Goal: Communication & Community: Answer question/provide support

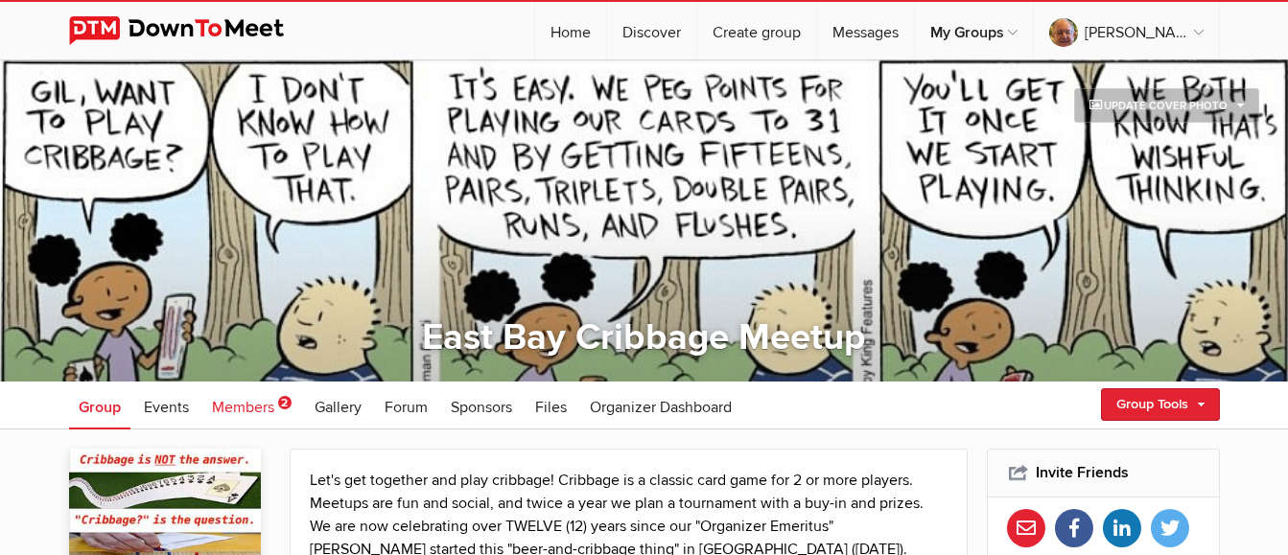
click at [249, 326] on span "Members" at bounding box center [243, 407] width 62 height 19
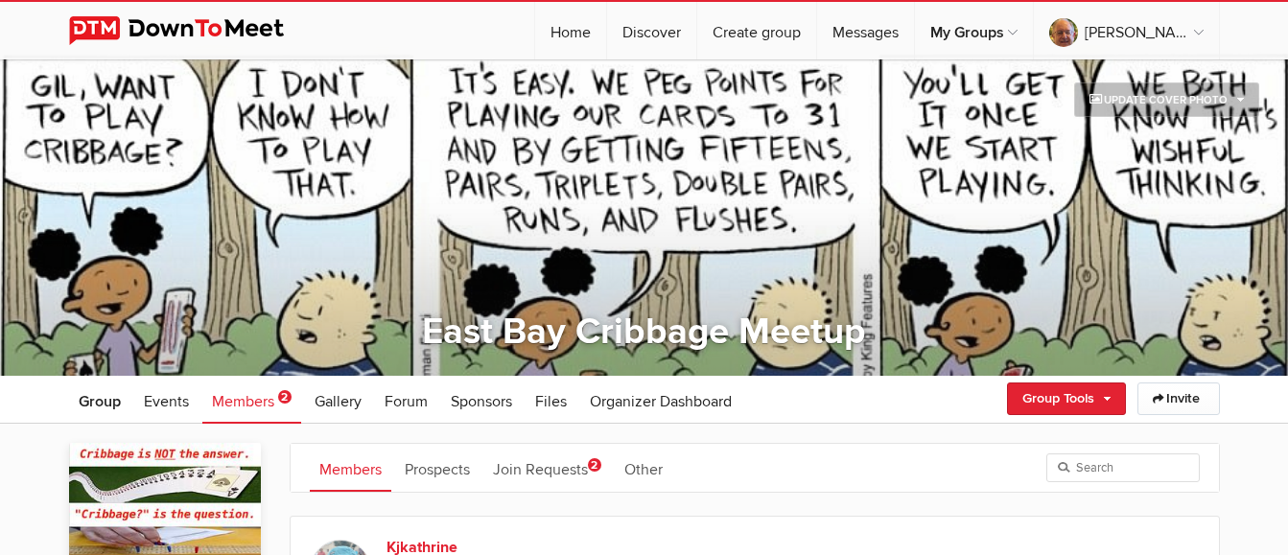
scroll to position [96, 0]
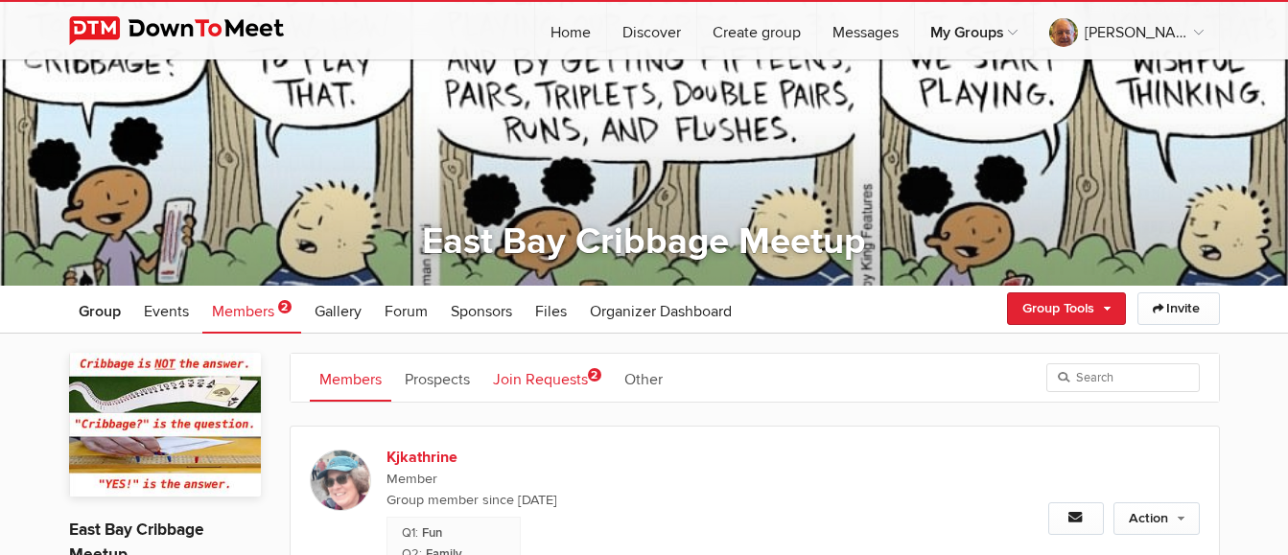
click at [561, 326] on link "Join Requests 2" at bounding box center [547, 378] width 128 height 48
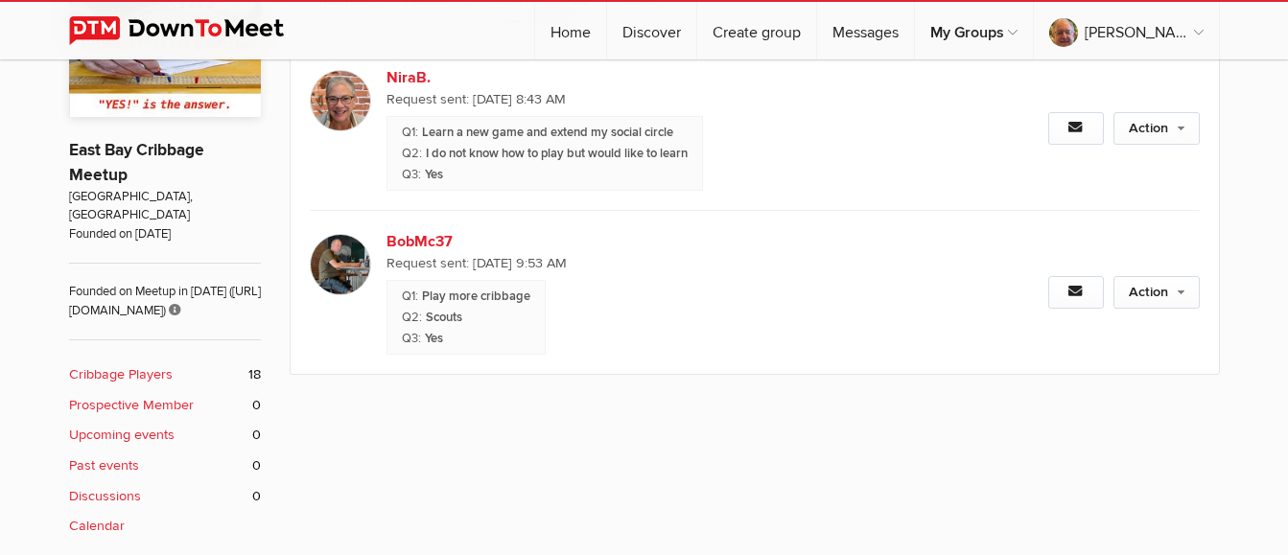
scroll to position [480, 0]
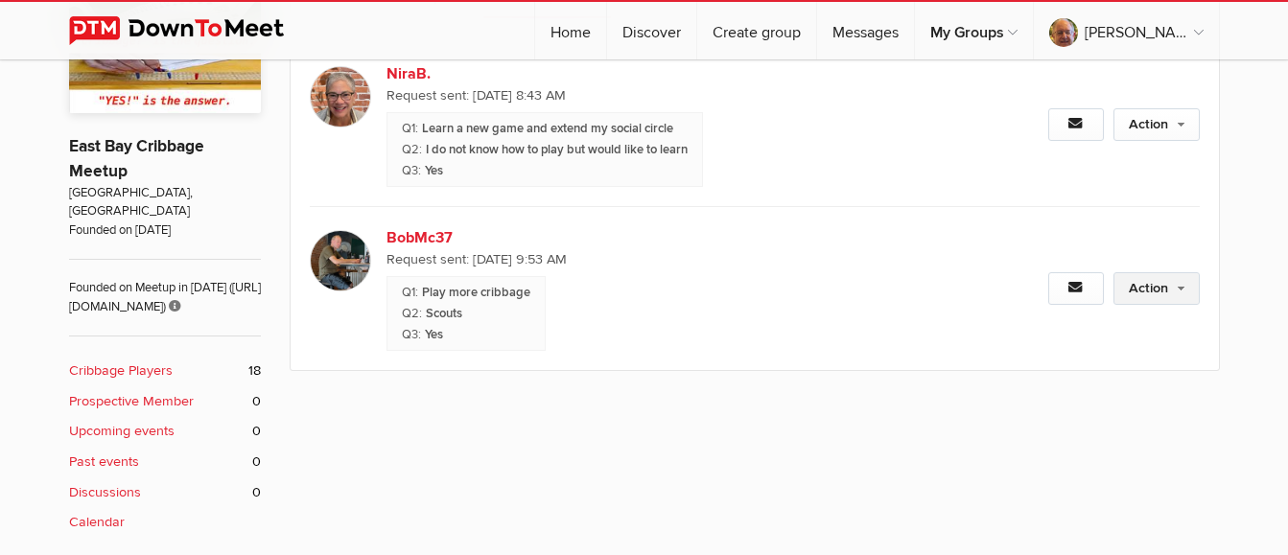
click at [1154, 290] on link "Action" at bounding box center [1157, 288] width 86 height 33
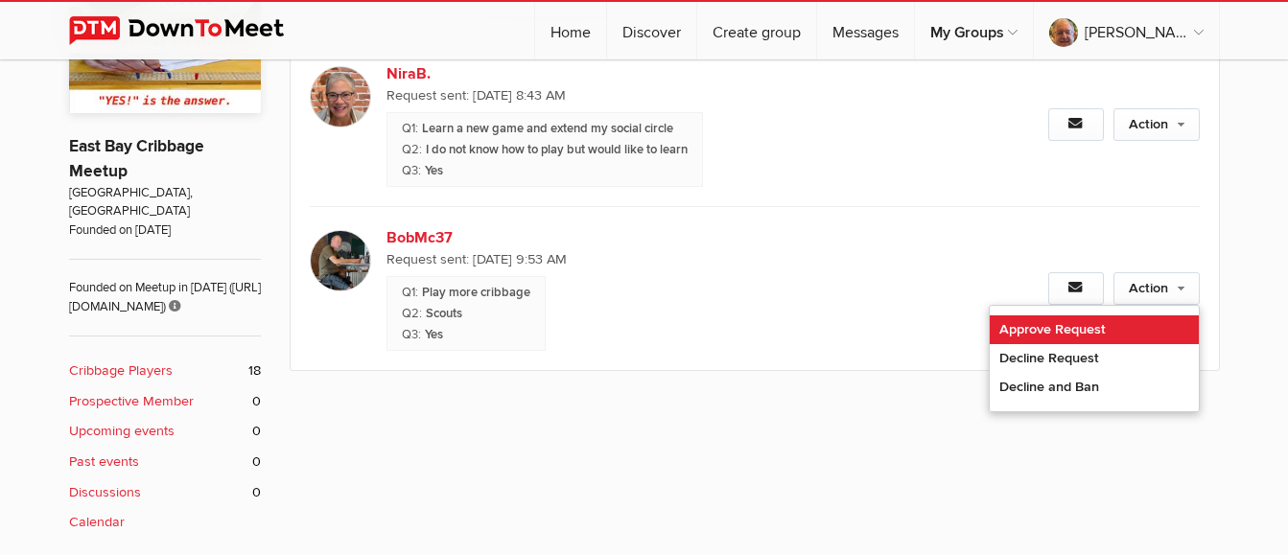
click at [1125, 326] on link "Approve Request" at bounding box center [1094, 330] width 209 height 29
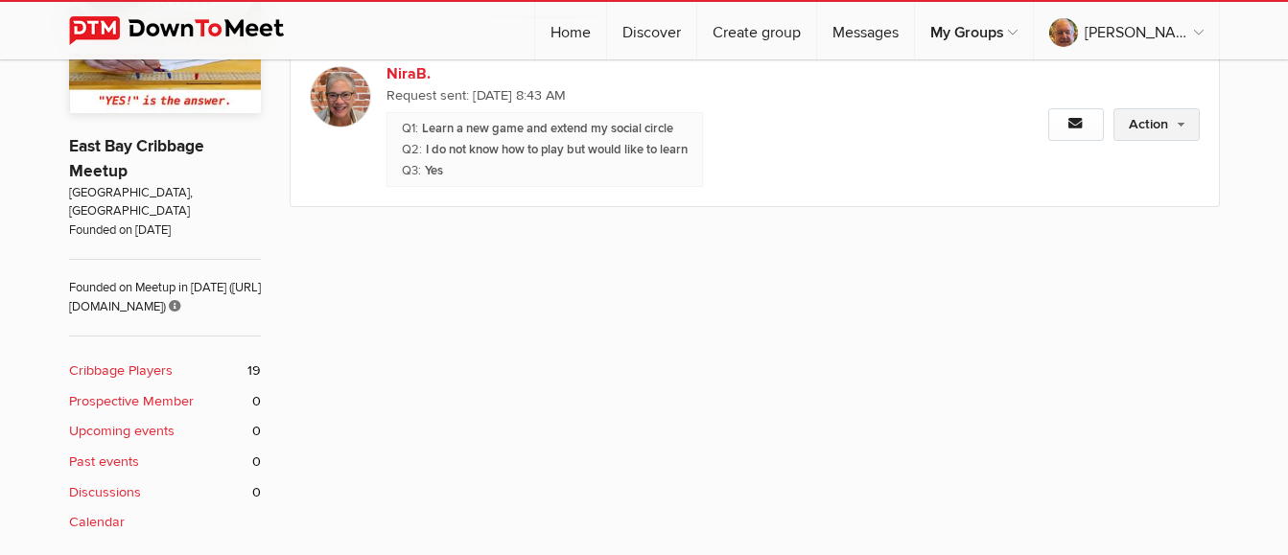
click at [1157, 112] on link "Action" at bounding box center [1157, 124] width 86 height 33
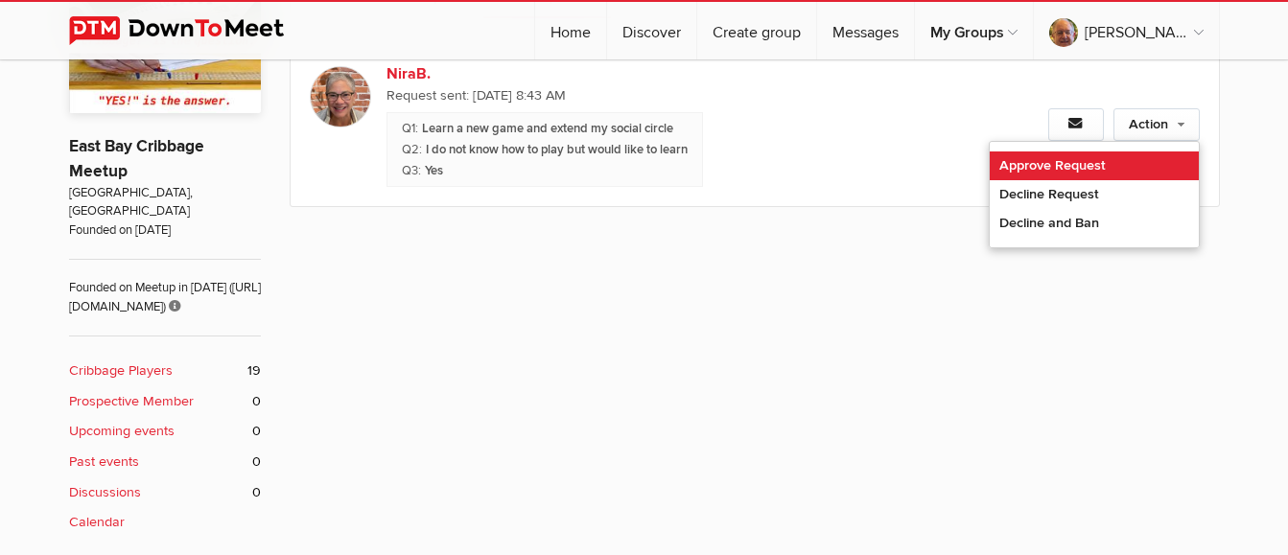
click at [1050, 165] on link "Approve Request" at bounding box center [1094, 166] width 209 height 29
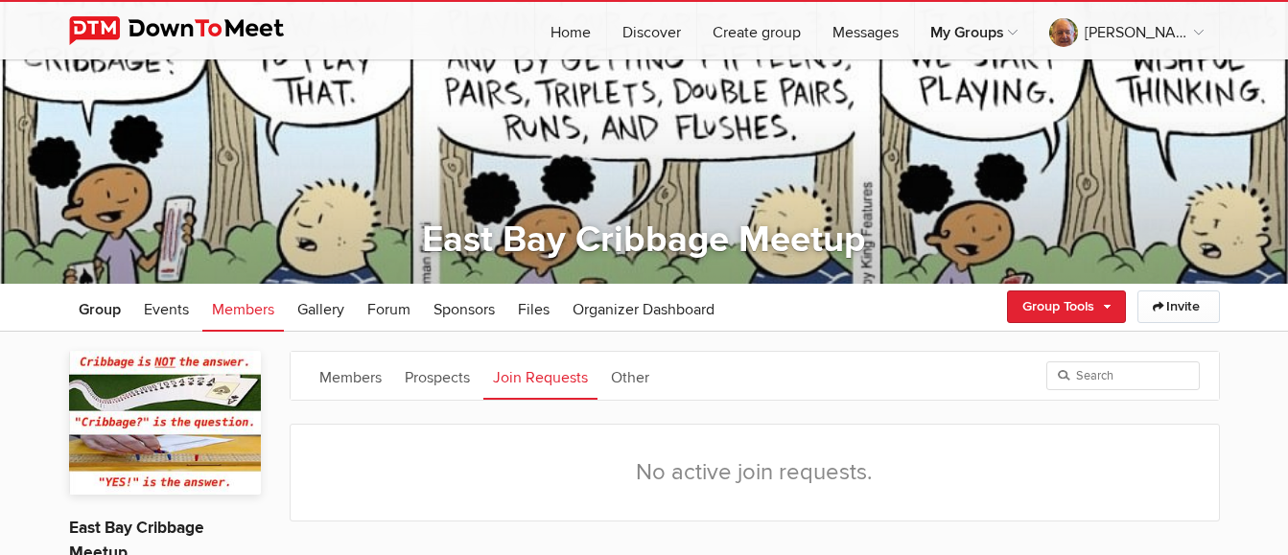
scroll to position [96, 0]
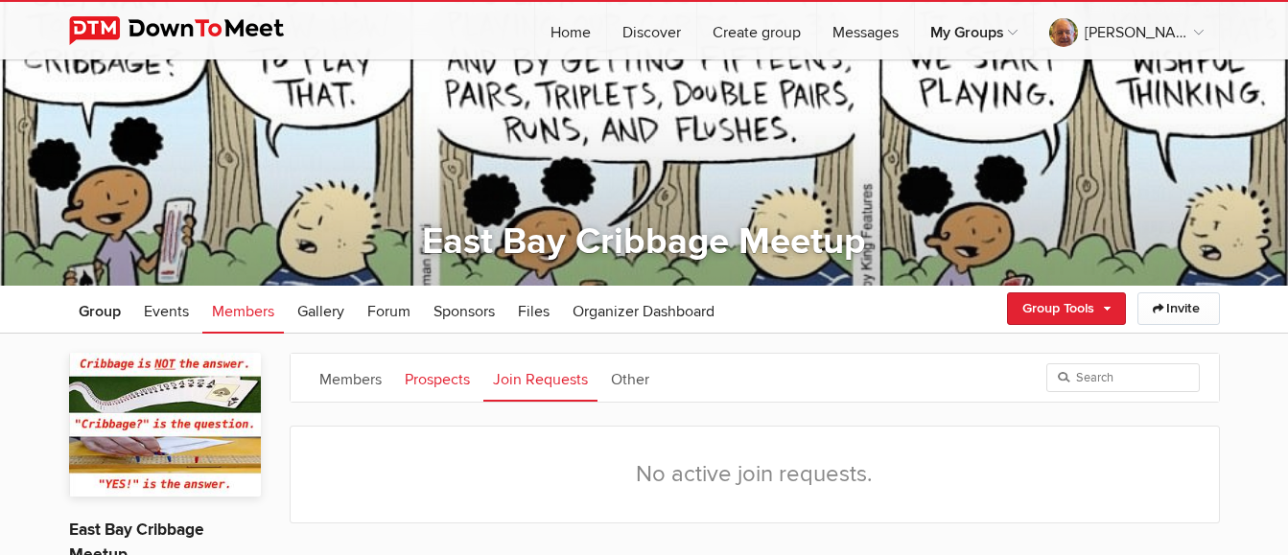
click at [408, 326] on link "Prospects" at bounding box center [437, 378] width 84 height 48
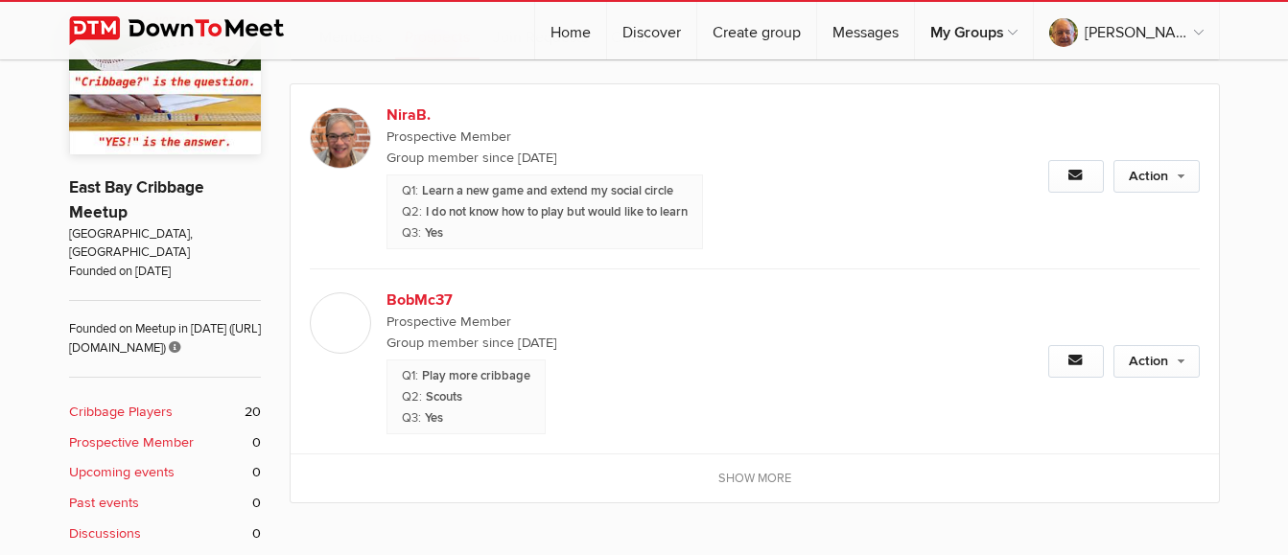
scroll to position [480, 0]
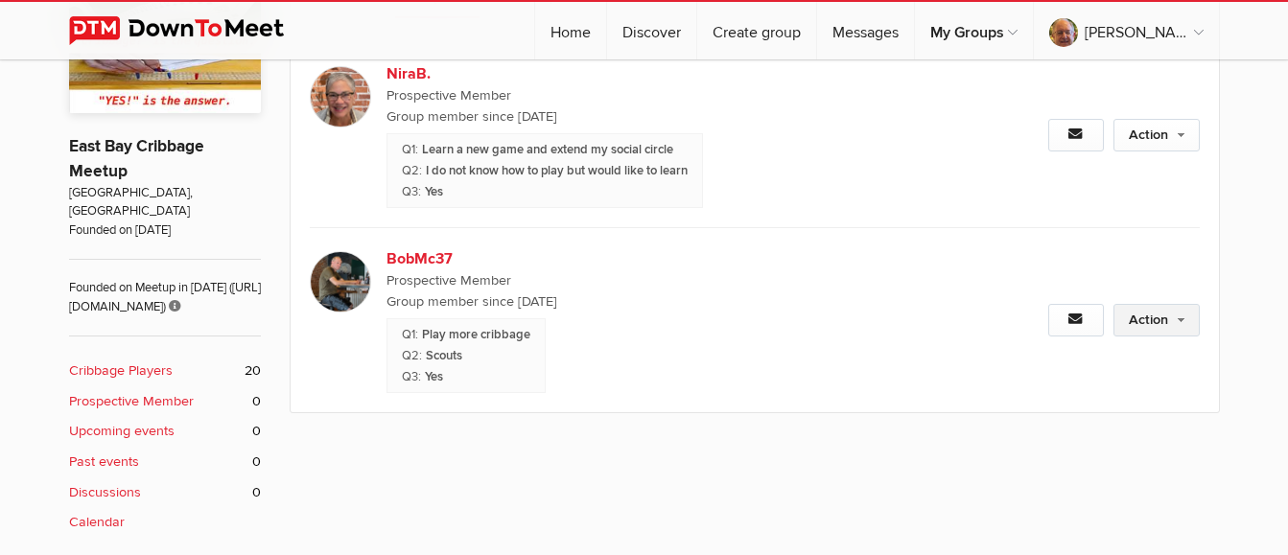
click at [1179, 306] on link "Action" at bounding box center [1157, 320] width 86 height 33
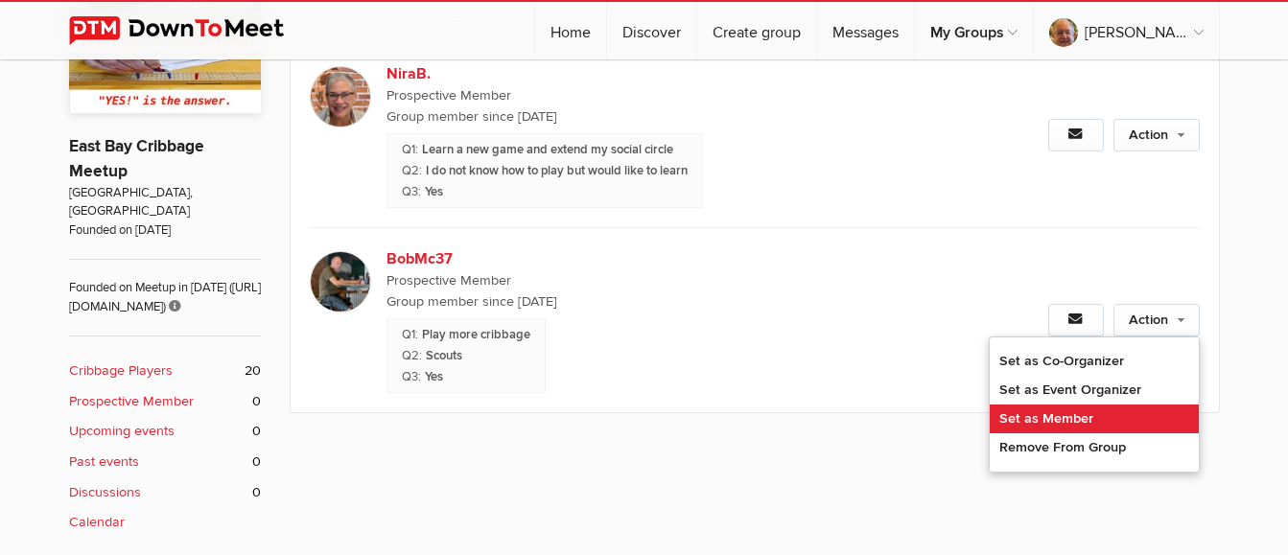
click at [1085, 326] on link "Set as Member" at bounding box center [1094, 419] width 209 height 29
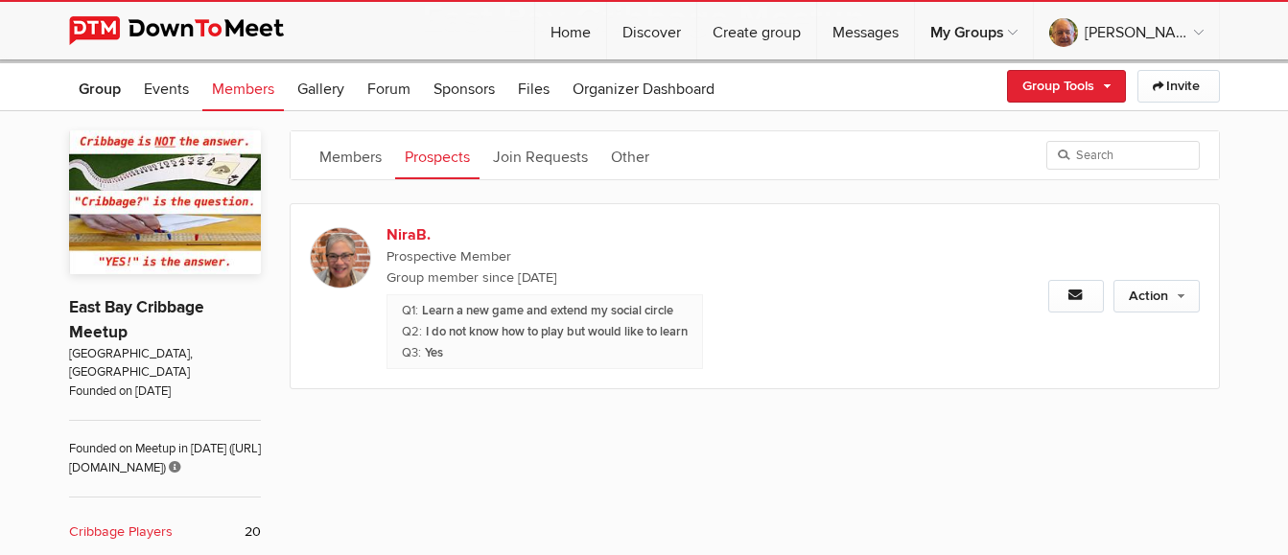
scroll to position [288, 0]
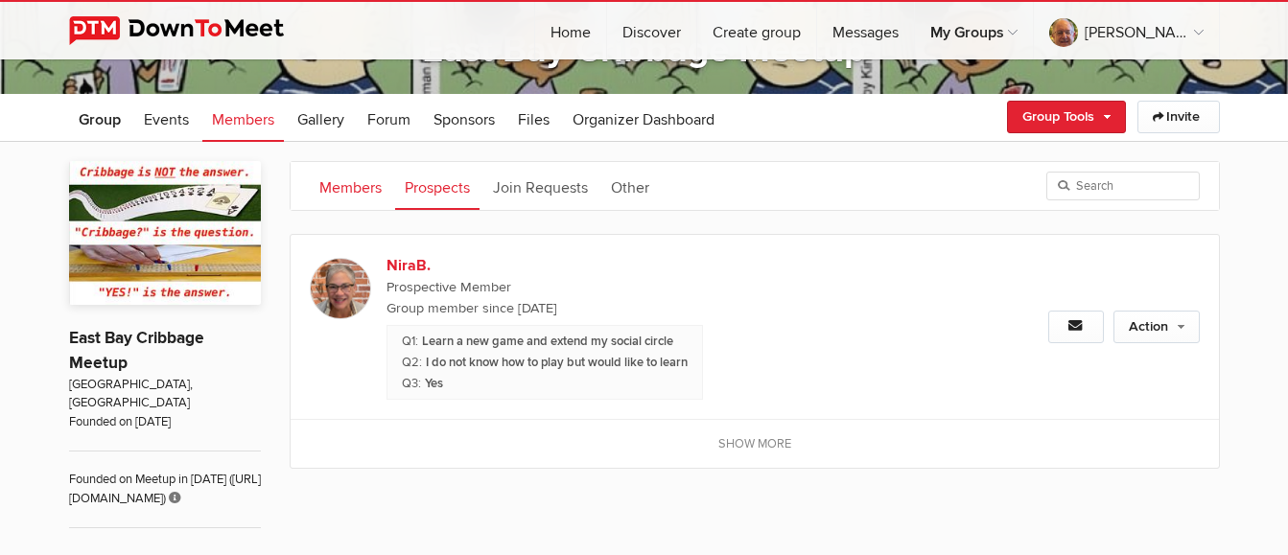
click at [346, 195] on link "Members" at bounding box center [351, 186] width 82 height 48
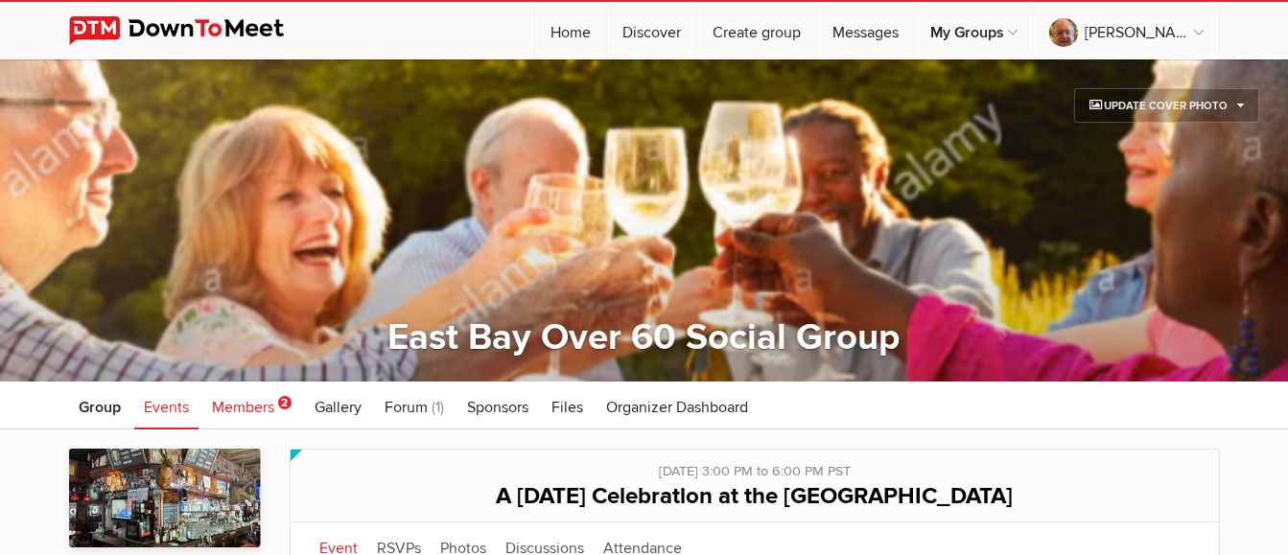
click at [243, 326] on span "Members" at bounding box center [243, 407] width 62 height 19
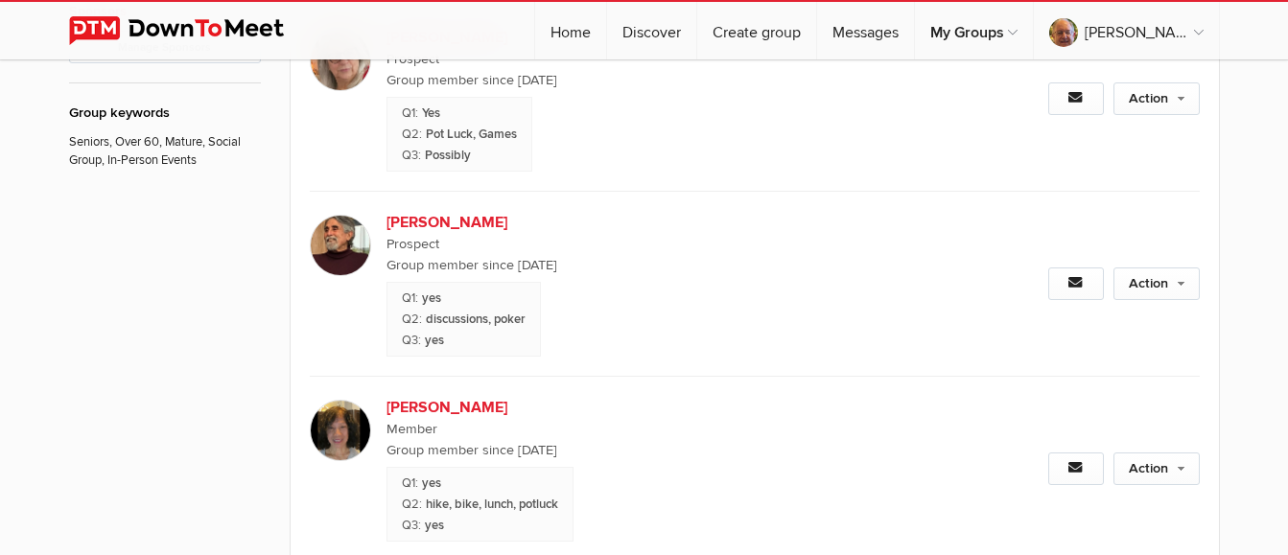
scroll to position [1439, 0]
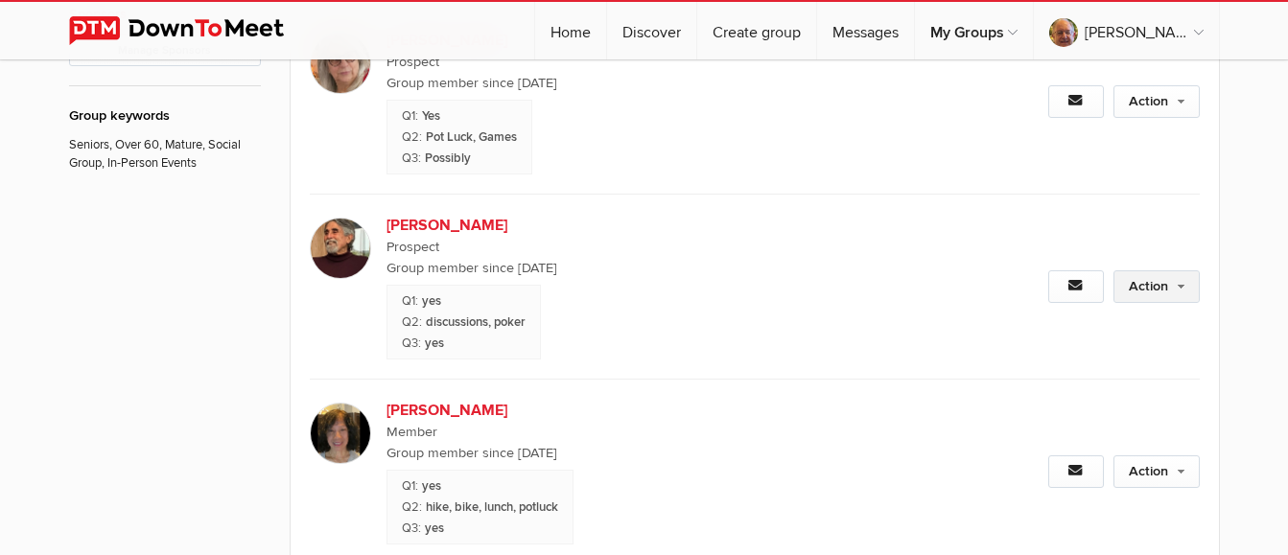
click at [1143, 290] on link "Action" at bounding box center [1157, 287] width 86 height 33
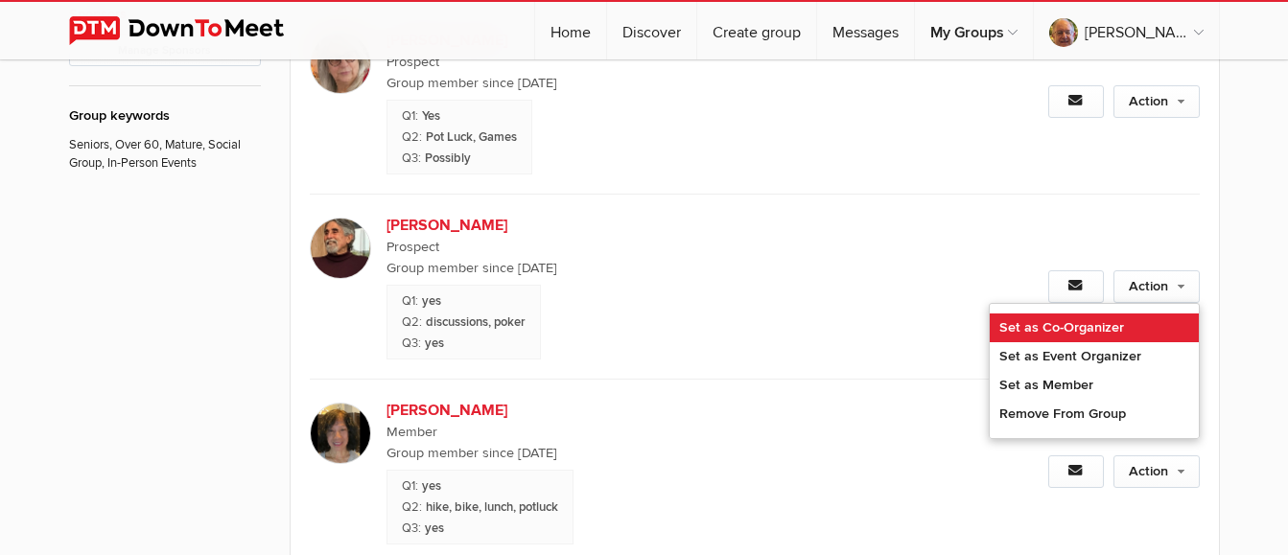
click at [1069, 324] on link "Set as Co-Organizer" at bounding box center [1094, 328] width 209 height 29
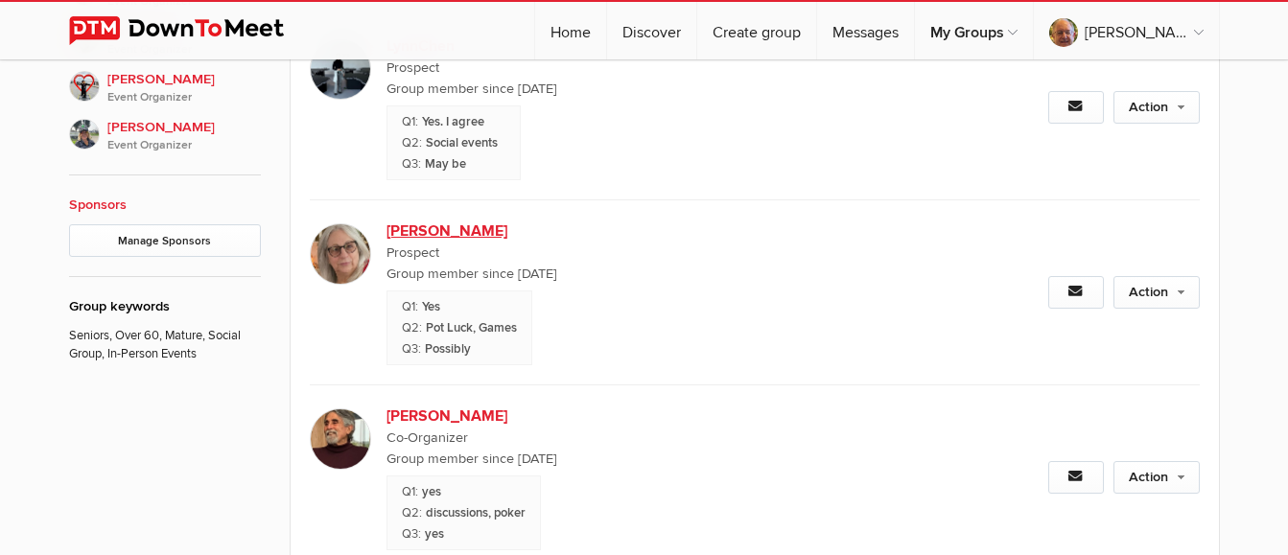
scroll to position [1247, 0]
click at [1155, 289] on link "Action" at bounding box center [1157, 293] width 86 height 33
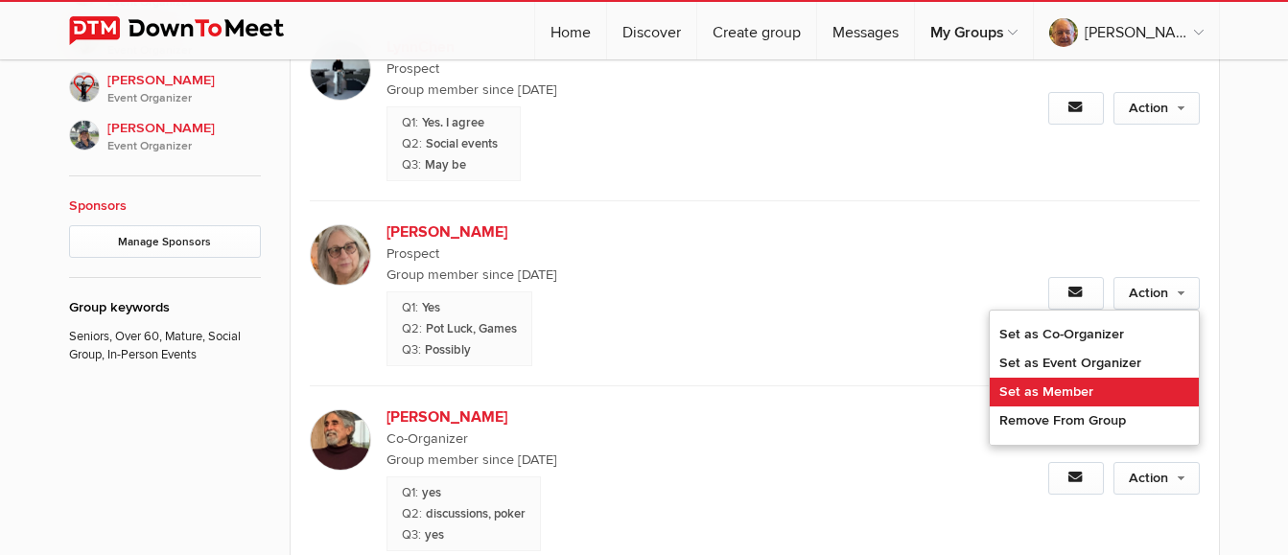
click at [1093, 326] on link "Set as Member" at bounding box center [1094, 392] width 209 height 29
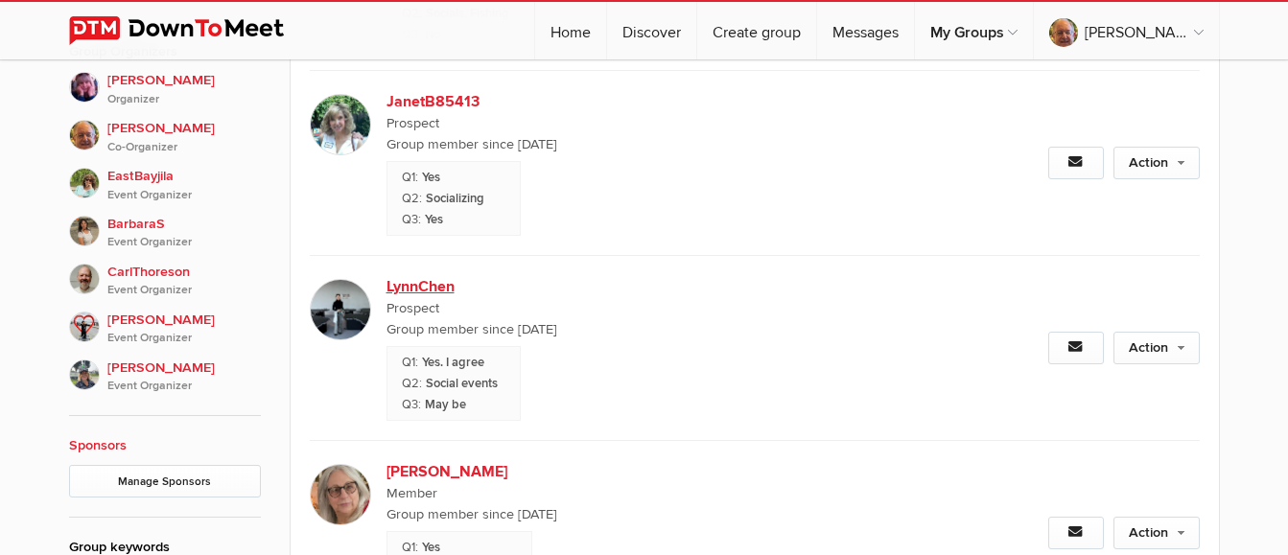
scroll to position [959, 0]
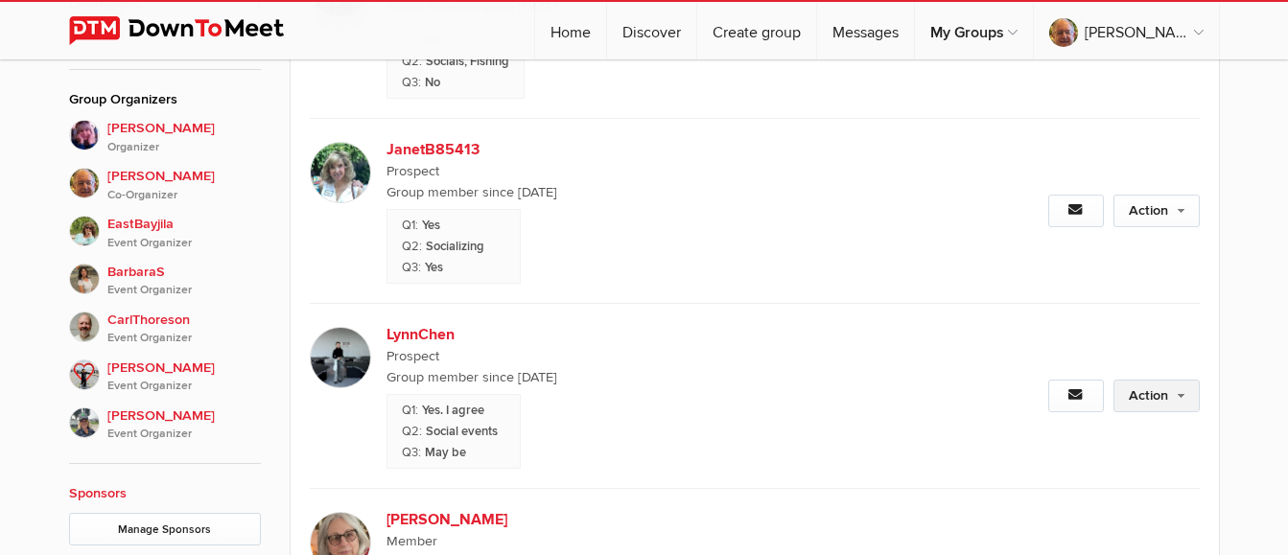
click at [1143, 326] on link "Action" at bounding box center [1157, 396] width 86 height 33
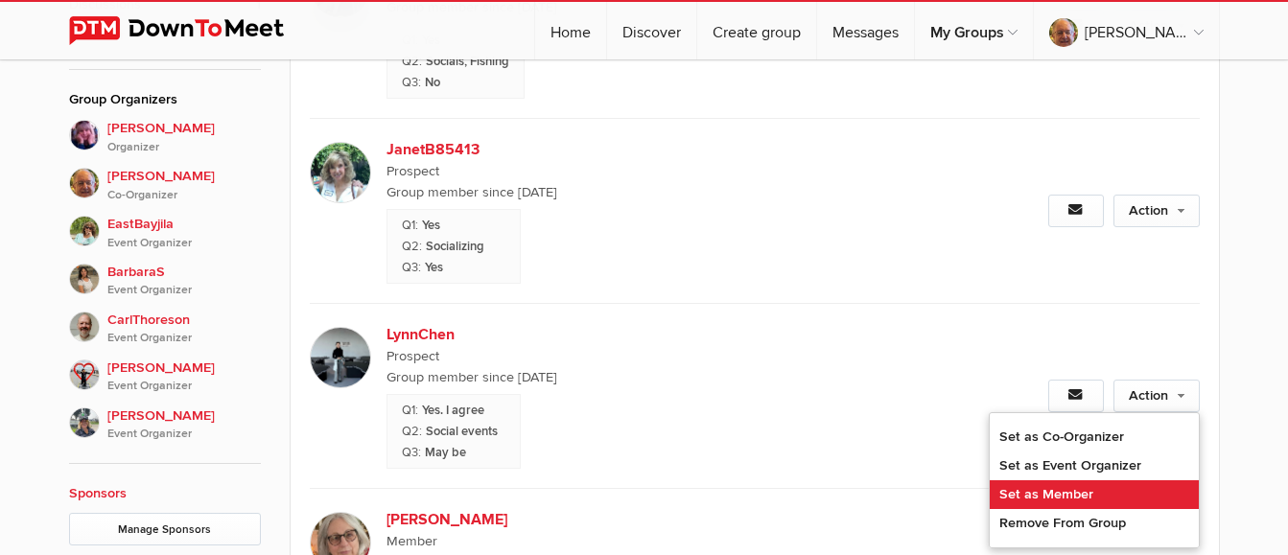
click at [1103, 326] on link "Set as Member" at bounding box center [1094, 495] width 209 height 29
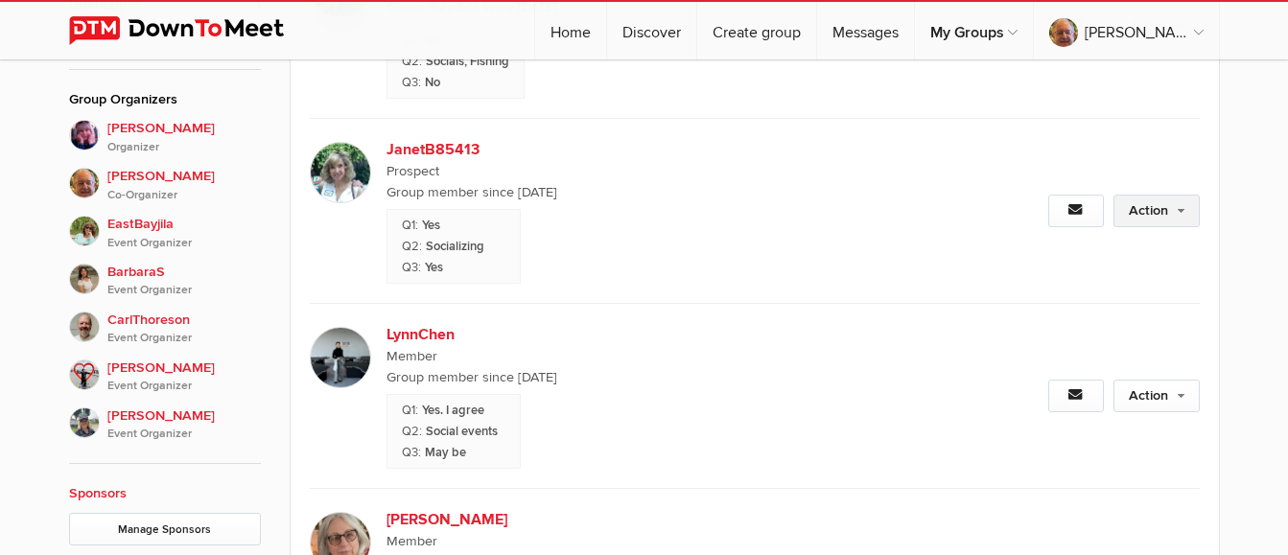
click at [1148, 214] on link "Action" at bounding box center [1157, 211] width 86 height 33
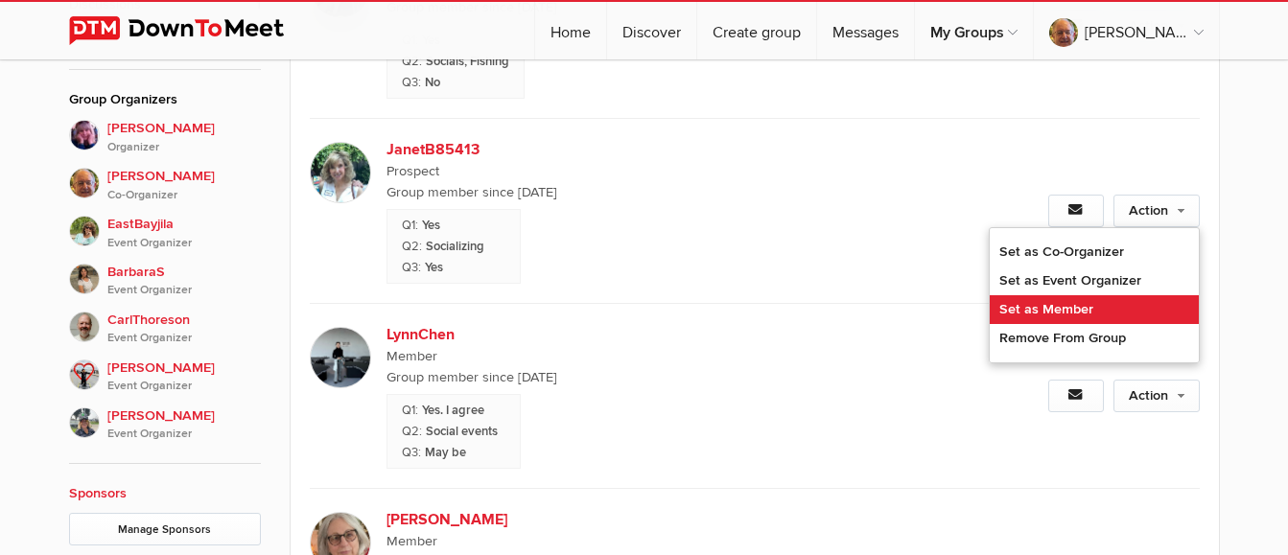
click at [1049, 310] on link "Set as Member" at bounding box center [1094, 309] width 209 height 29
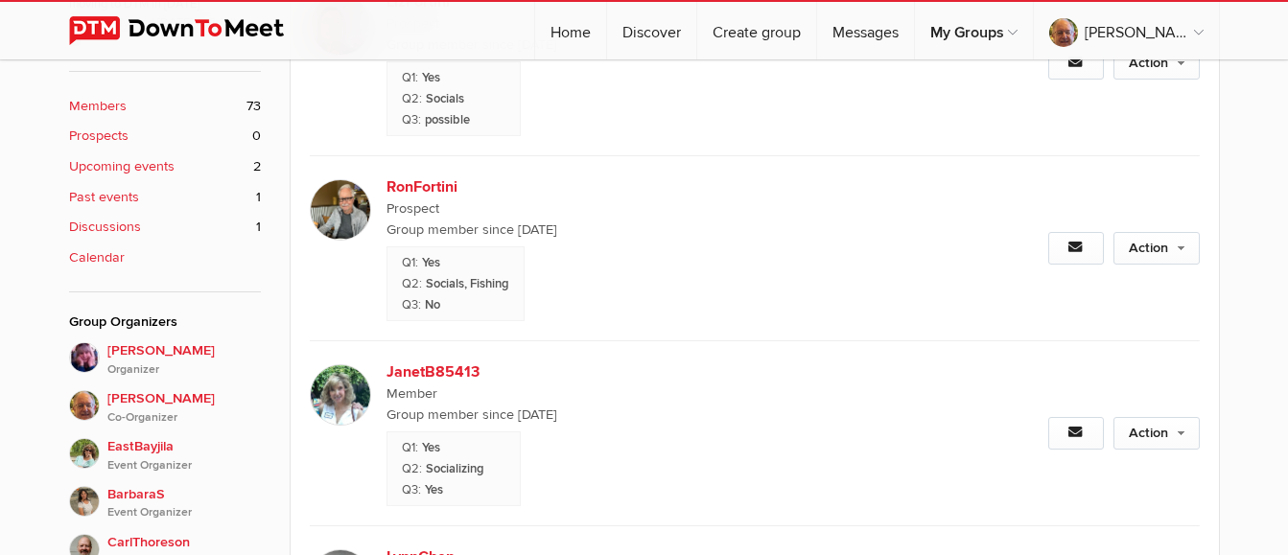
scroll to position [672, 0]
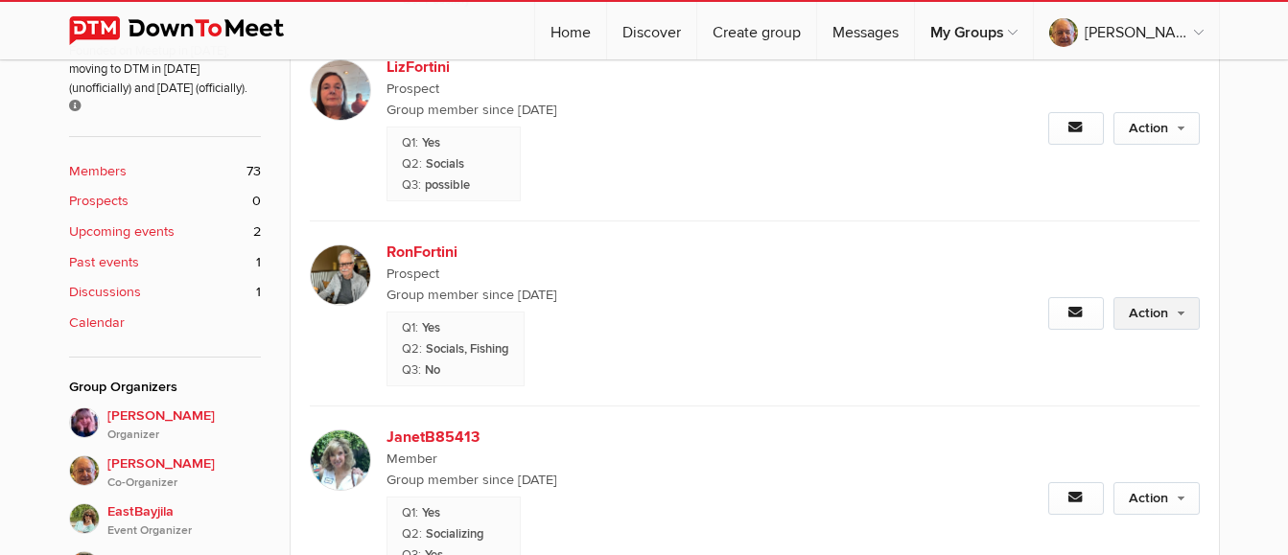
click at [1161, 311] on link "Action" at bounding box center [1157, 313] width 86 height 33
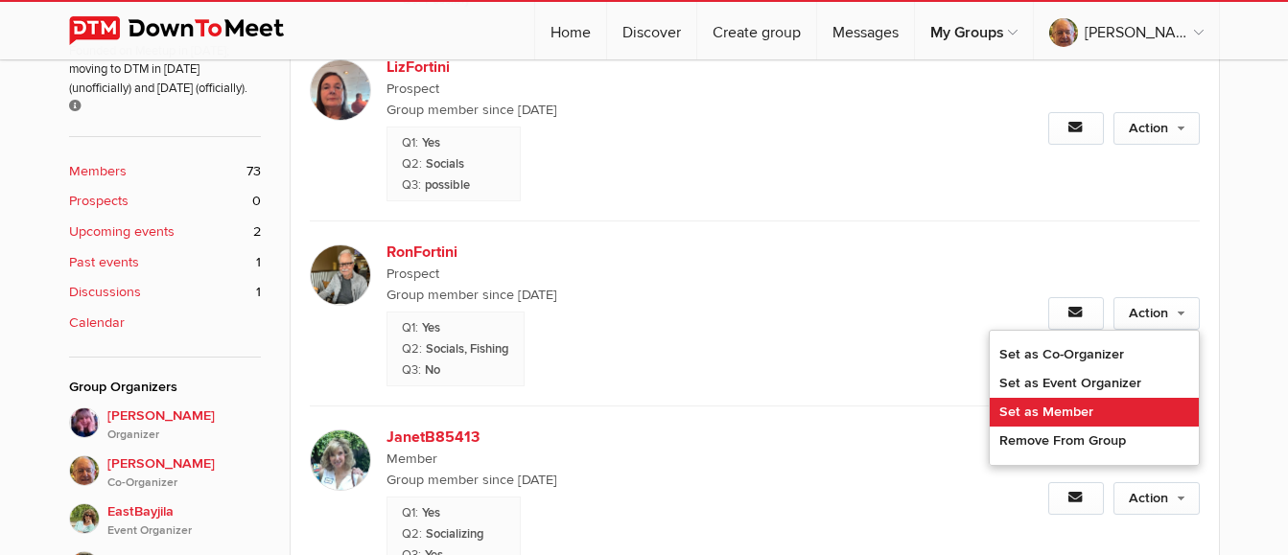
click at [1104, 326] on link "Set as Member" at bounding box center [1094, 412] width 209 height 29
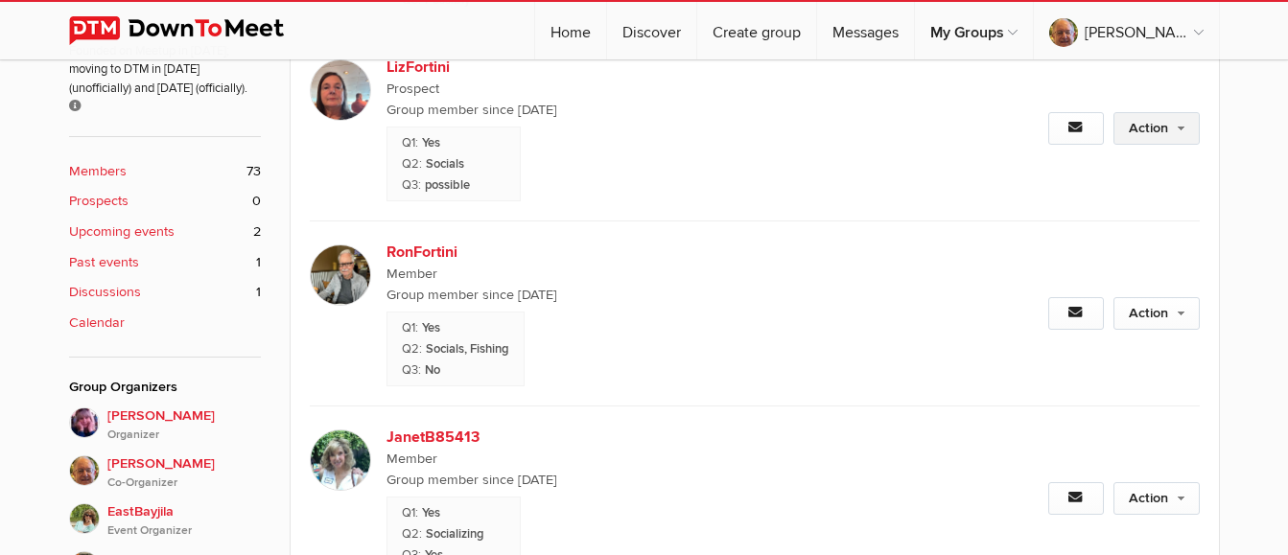
click at [1159, 133] on link "Action" at bounding box center [1157, 128] width 86 height 33
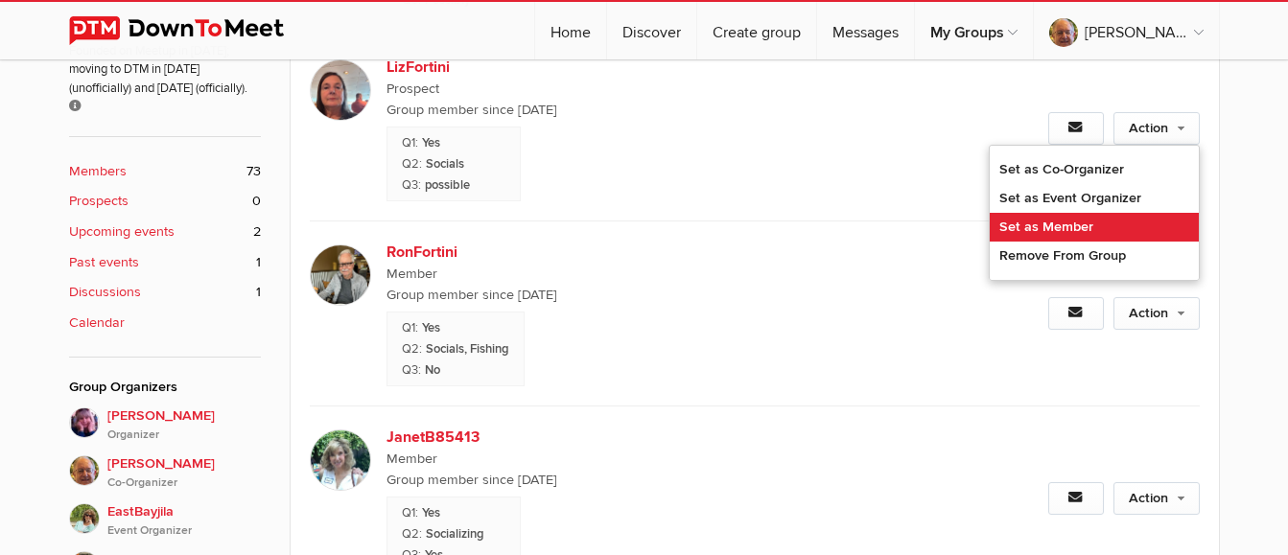
click at [1110, 233] on link "Set as Member" at bounding box center [1094, 227] width 209 height 29
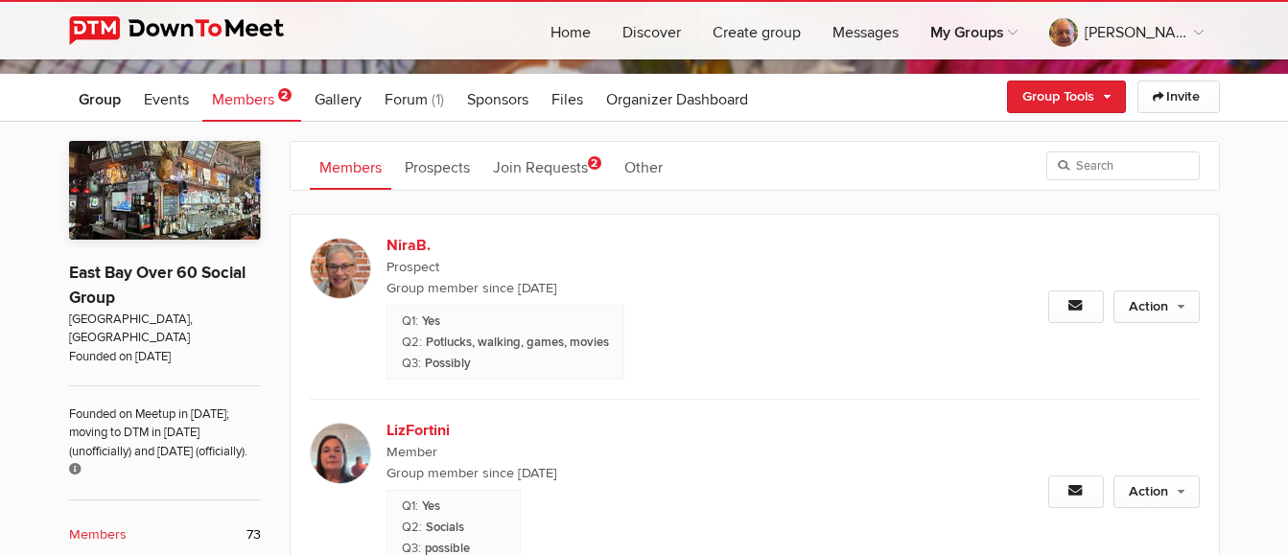
scroll to position [288, 0]
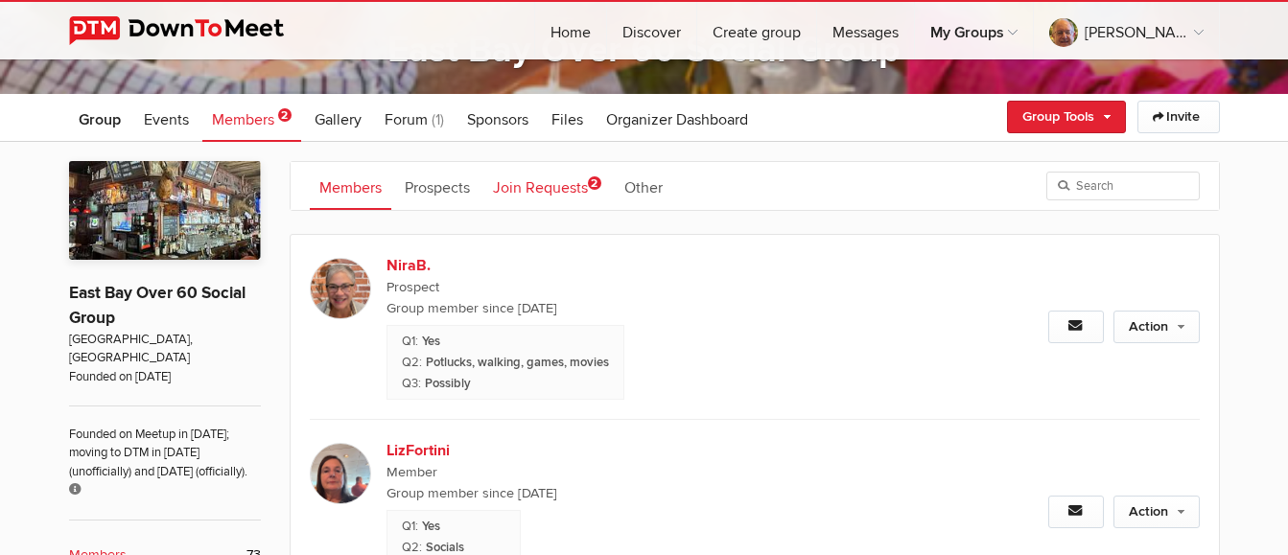
click at [568, 194] on link "Join Requests 2" at bounding box center [547, 186] width 128 height 48
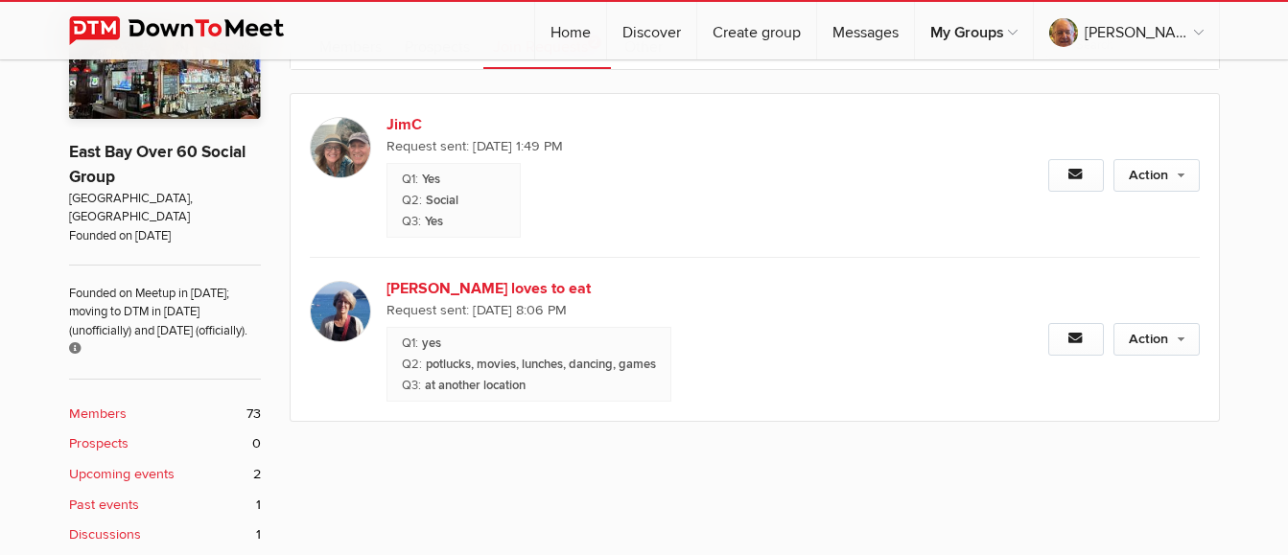
scroll to position [480, 0]
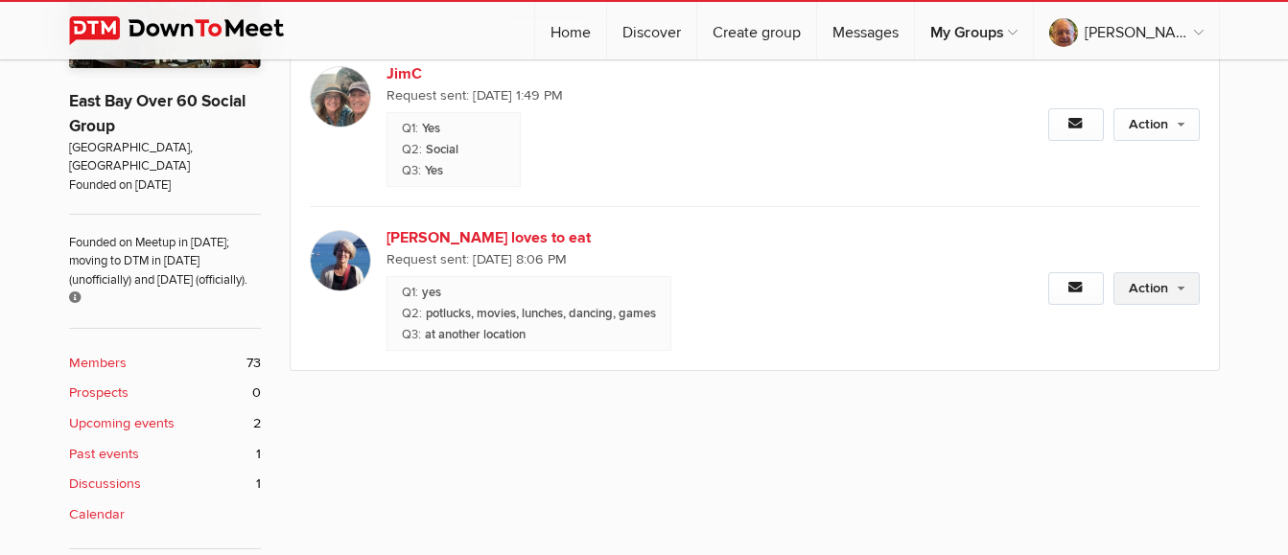
click at [1144, 291] on link "Action" at bounding box center [1157, 288] width 86 height 33
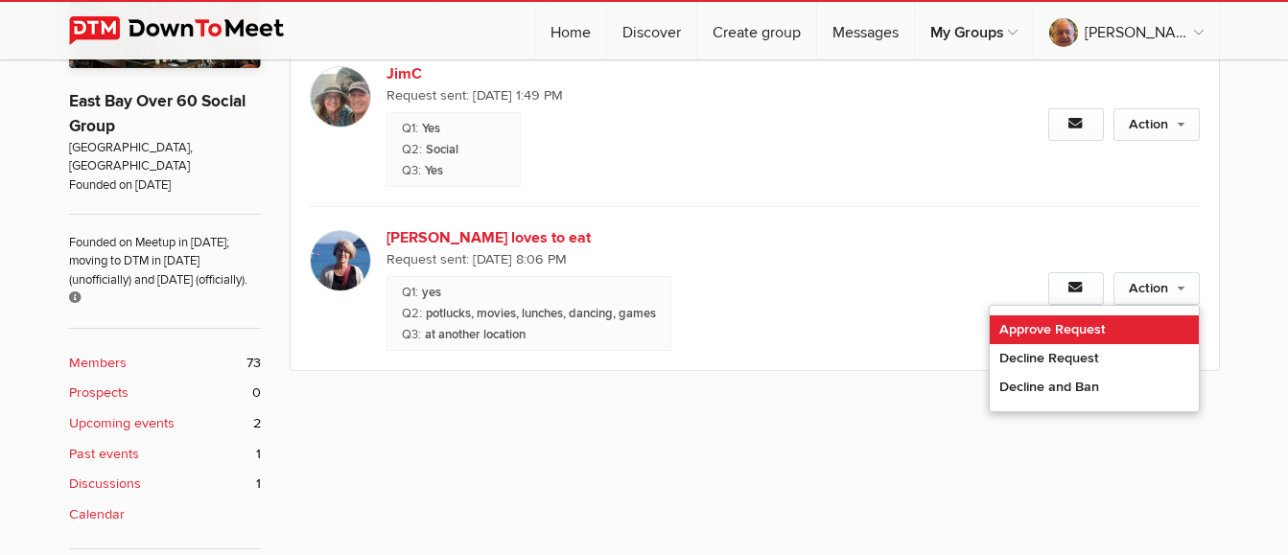
click at [1106, 326] on link "Approve Request" at bounding box center [1094, 330] width 209 height 29
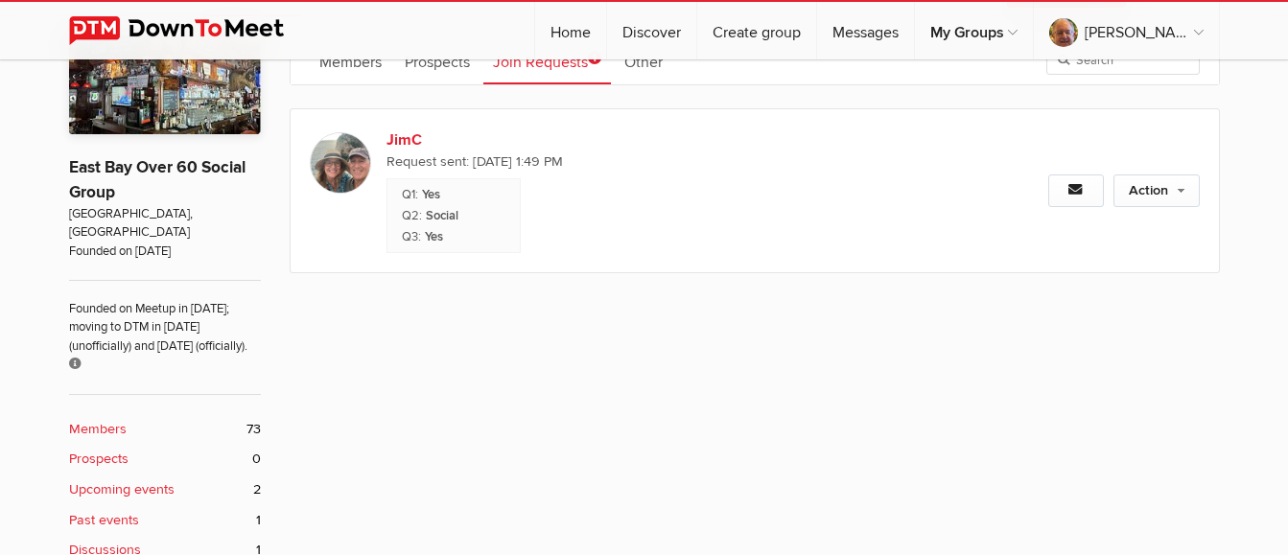
scroll to position [384, 0]
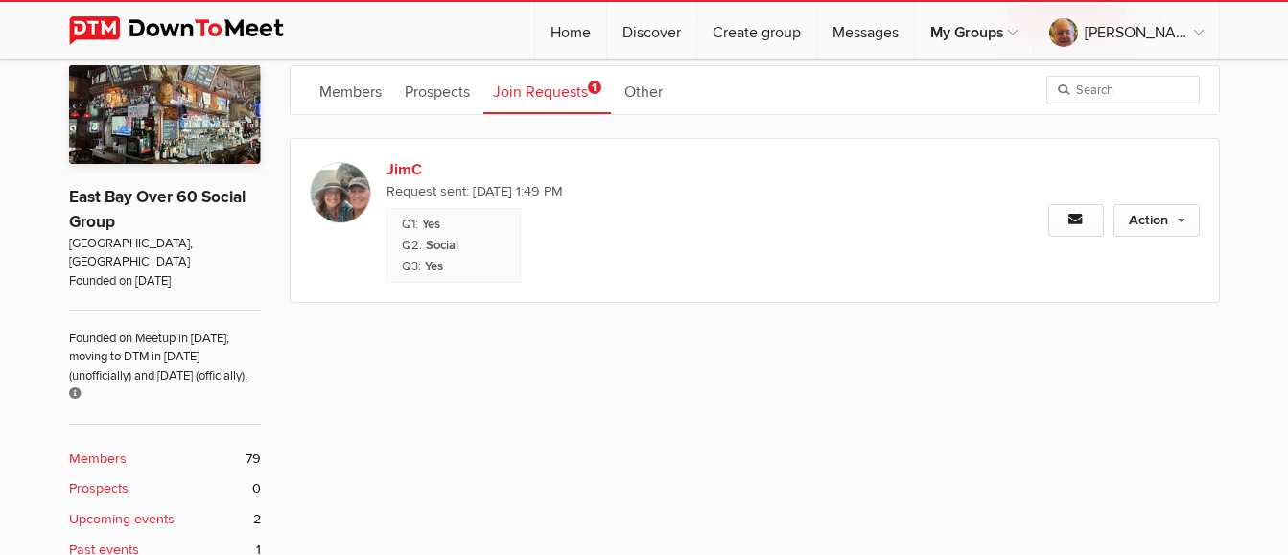
click at [336, 191] on img at bounding box center [340, 192] width 61 height 61
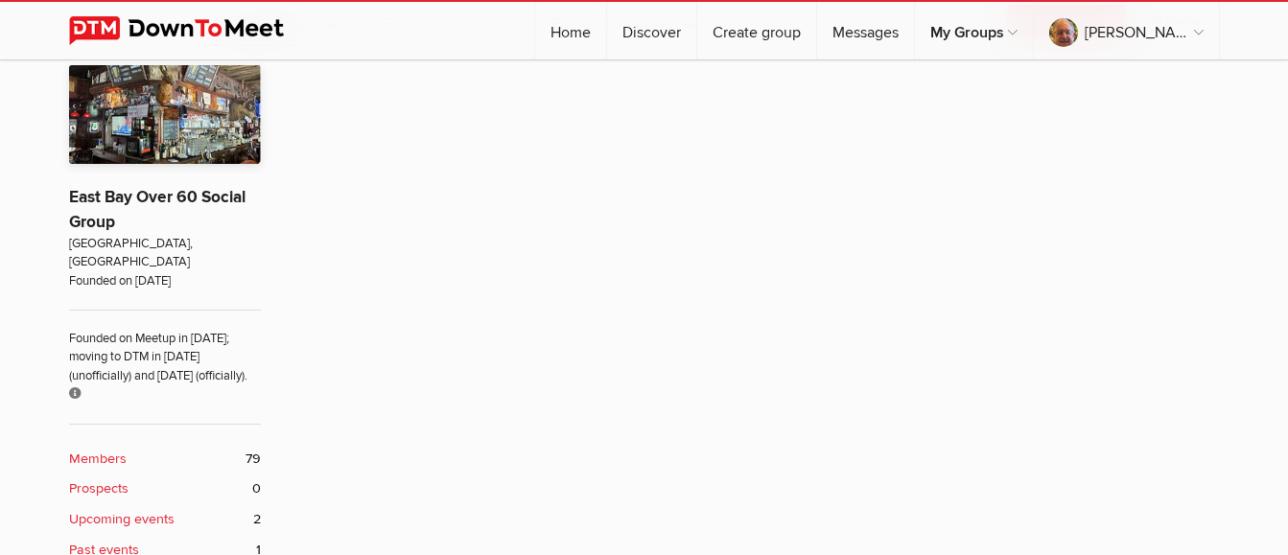
scroll to position [382, 0]
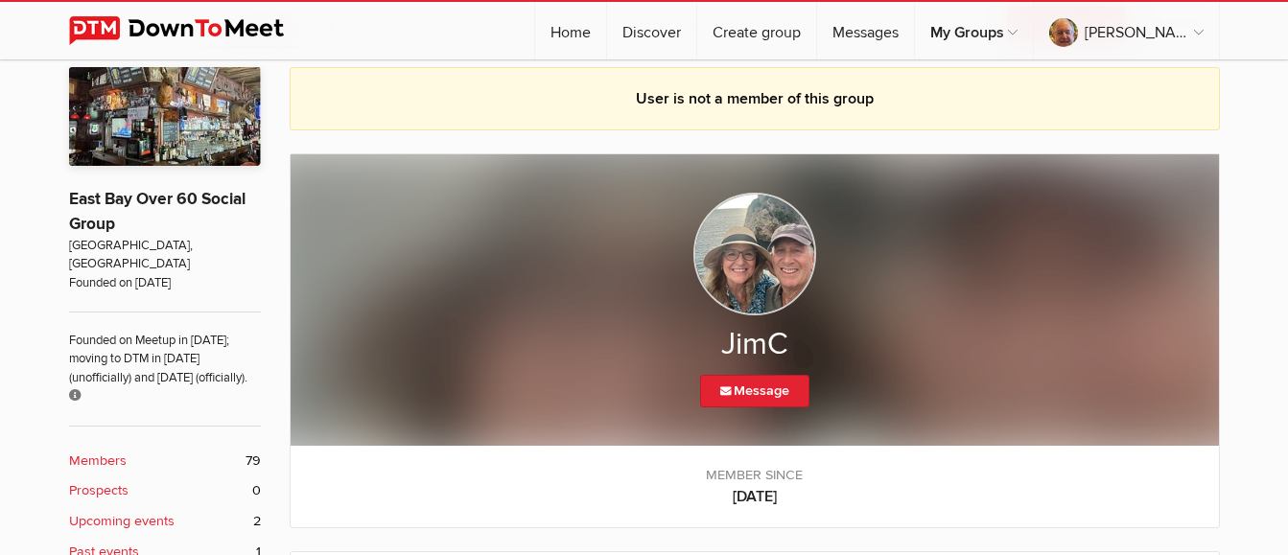
scroll to position [384, 0]
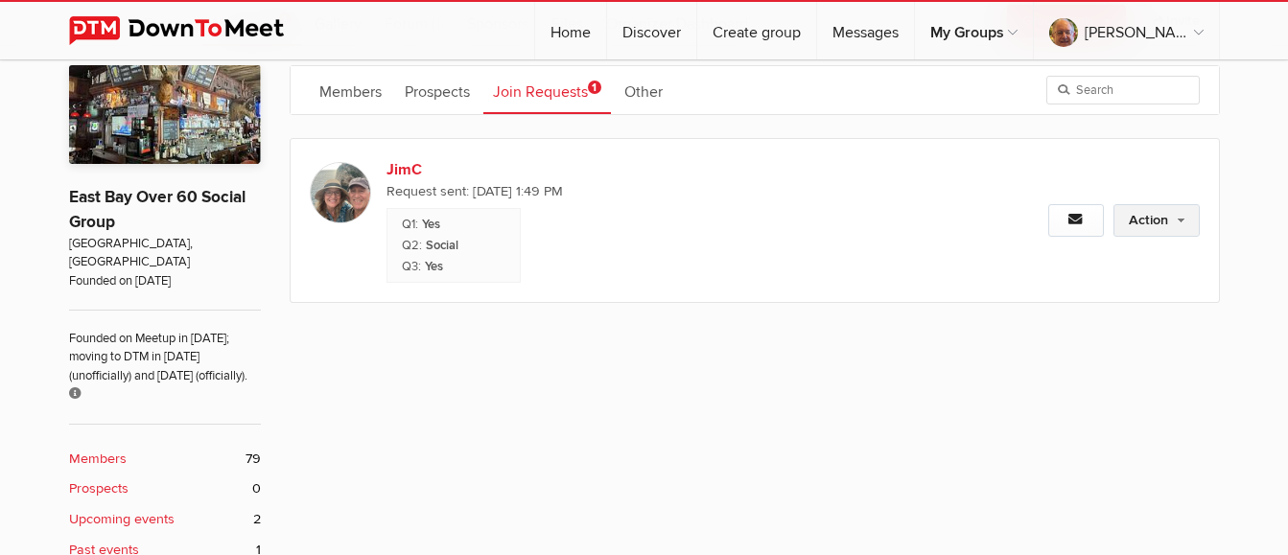
click at [1142, 219] on link "Action" at bounding box center [1157, 220] width 86 height 33
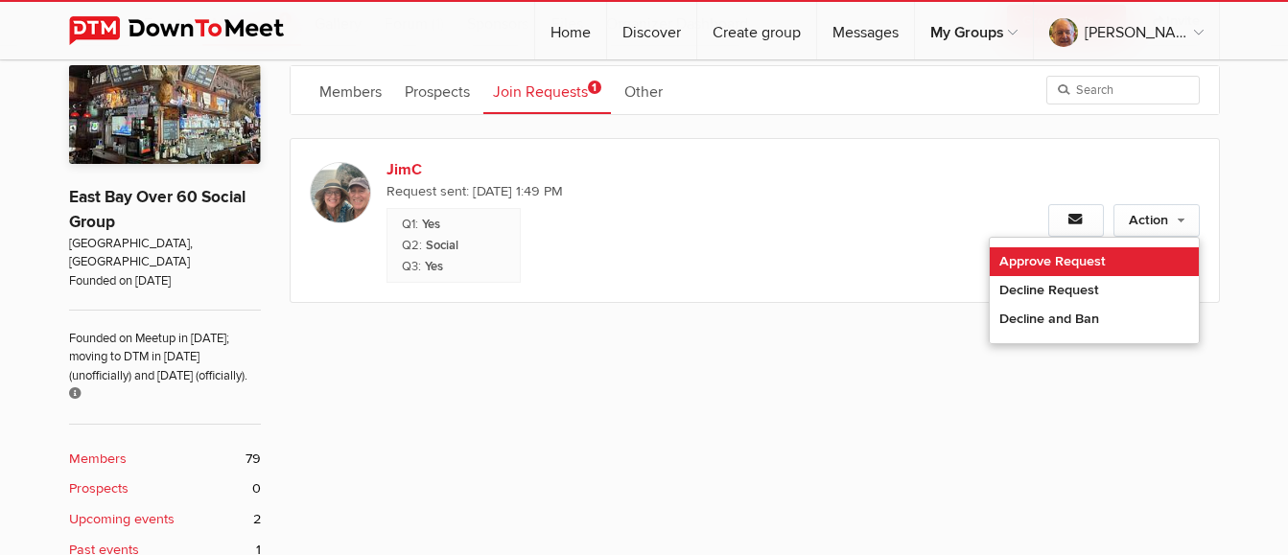
click at [1106, 253] on link "Approve Request" at bounding box center [1094, 261] width 209 height 29
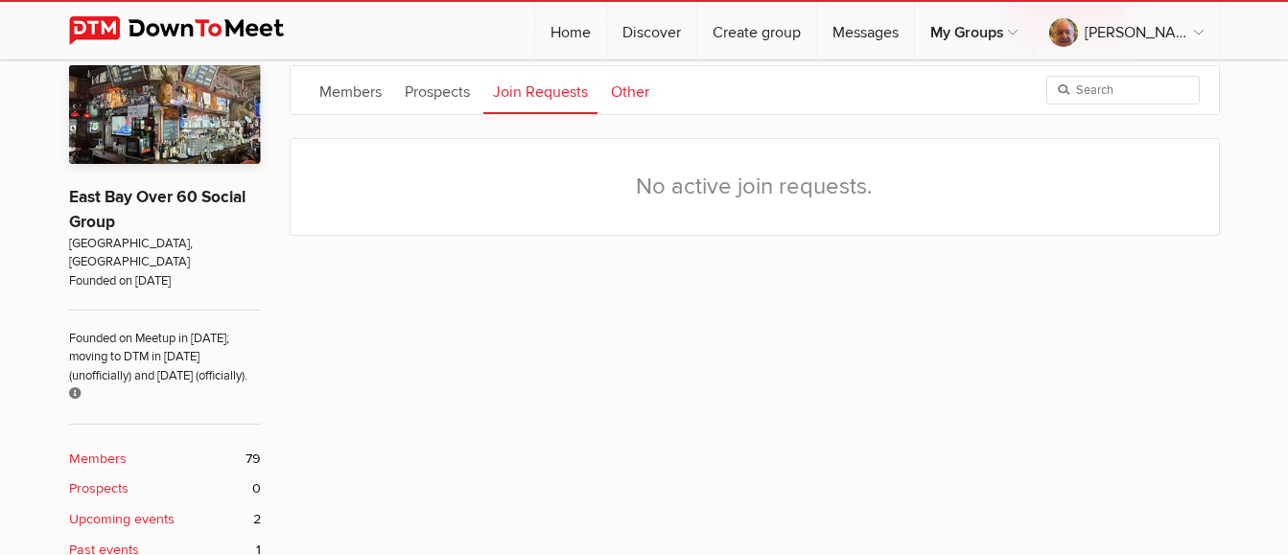
click at [643, 78] on link "Other" at bounding box center [630, 90] width 58 height 48
click at [547, 98] on link "Join Requests" at bounding box center [540, 90] width 114 height 48
click at [445, 106] on link "Prospects" at bounding box center [437, 90] width 84 height 48
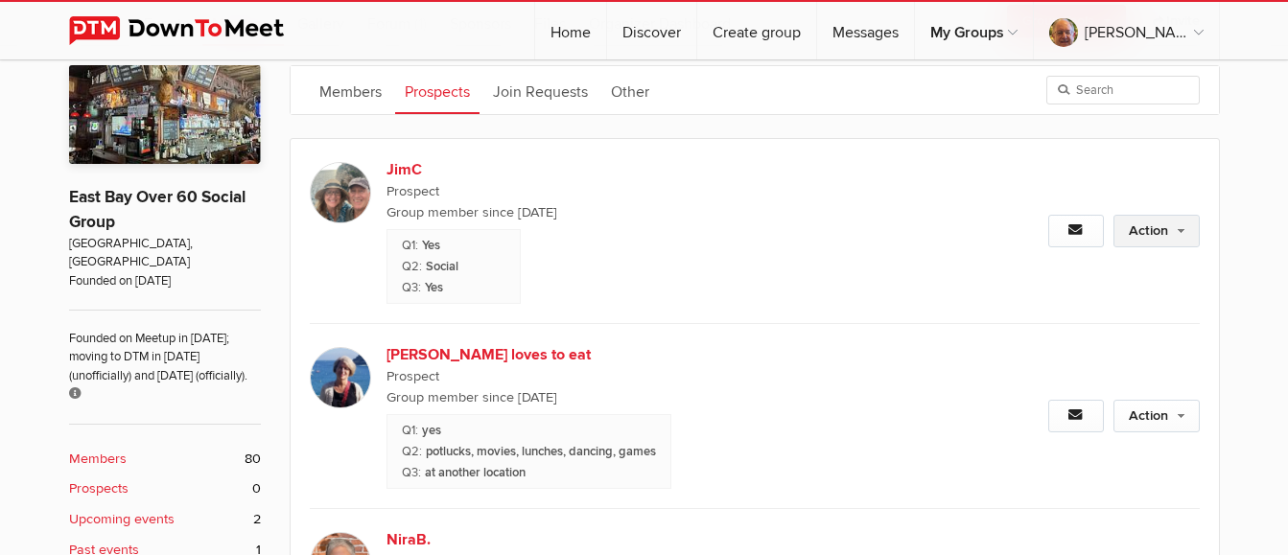
click at [1161, 224] on link "Action" at bounding box center [1157, 231] width 86 height 33
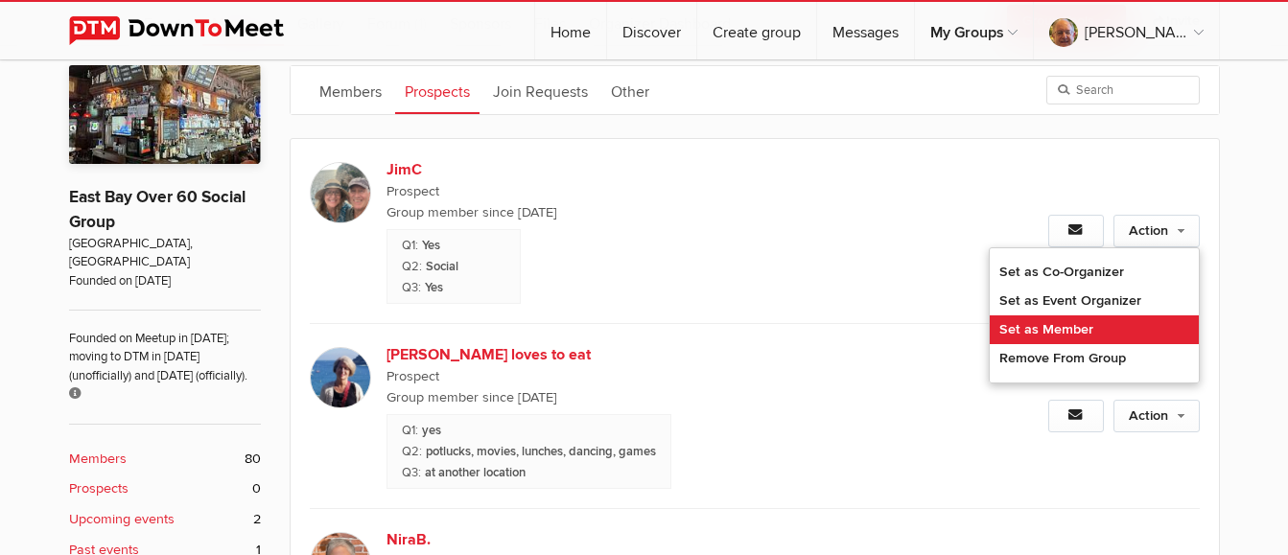
click at [1090, 326] on link "Set as Member" at bounding box center [1094, 330] width 209 height 29
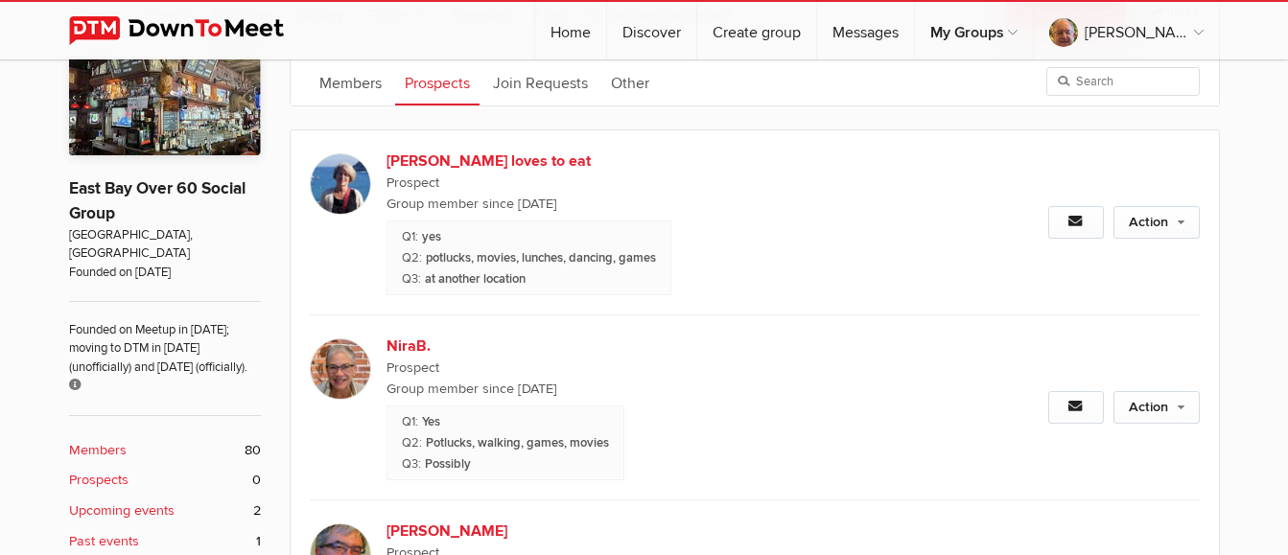
scroll to position [384, 0]
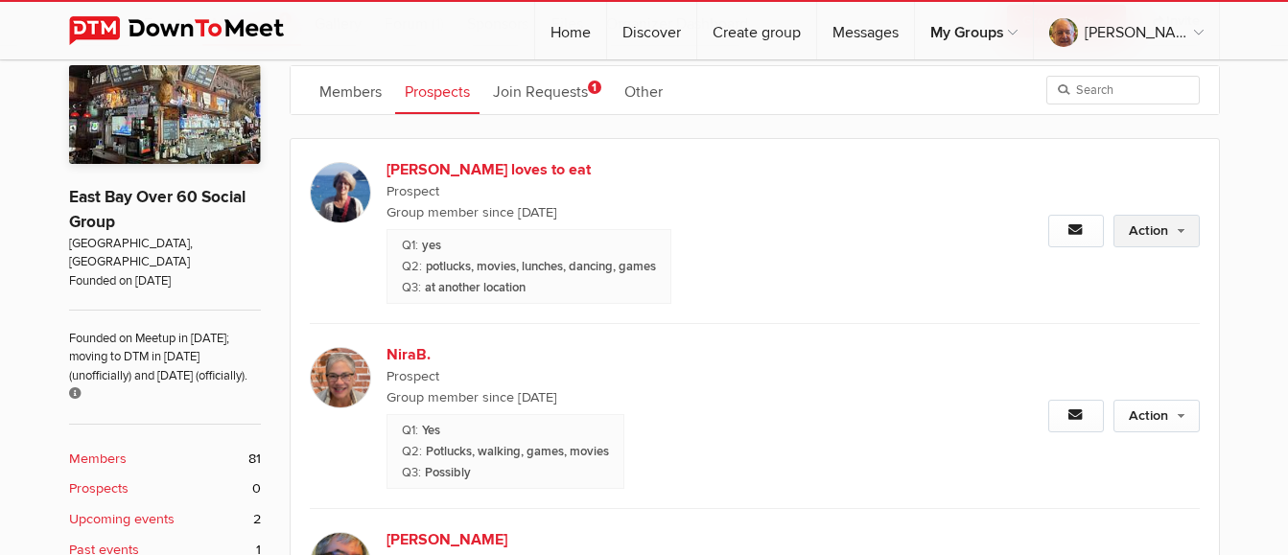
click at [1155, 236] on link "Action" at bounding box center [1157, 231] width 86 height 33
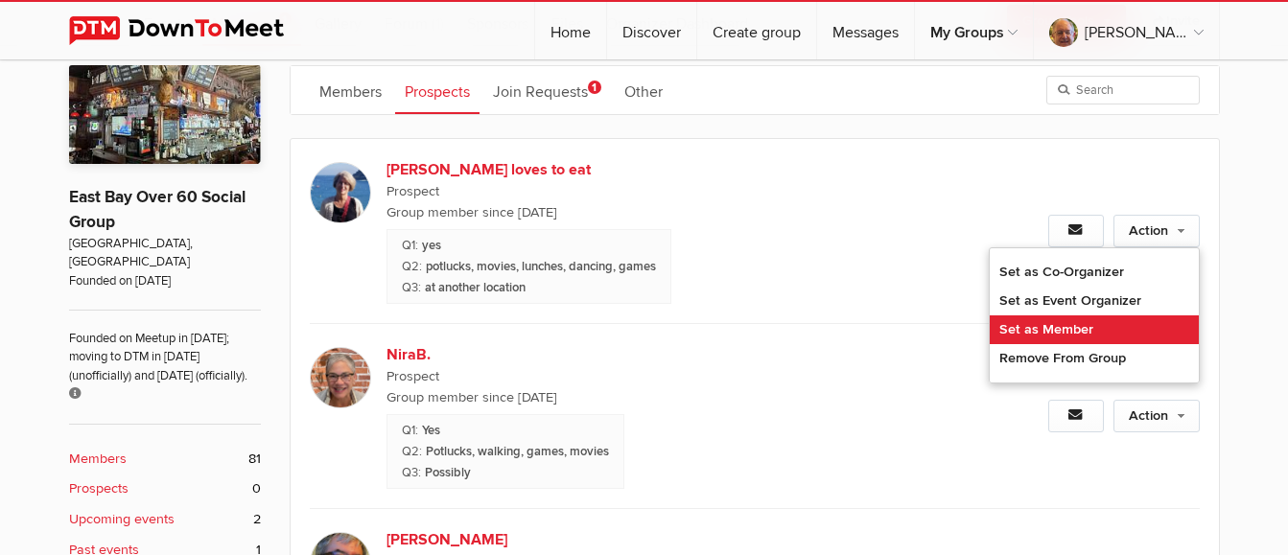
click at [1088, 321] on link "Set as Member" at bounding box center [1094, 330] width 209 height 29
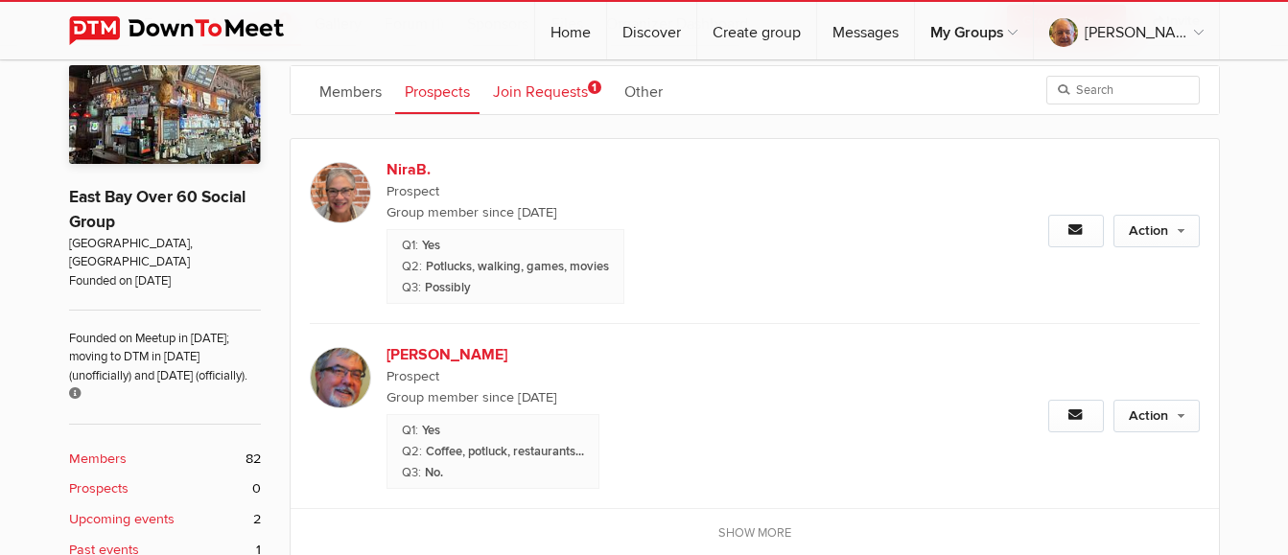
click at [583, 85] on link "Join Requests 1" at bounding box center [547, 90] width 128 height 48
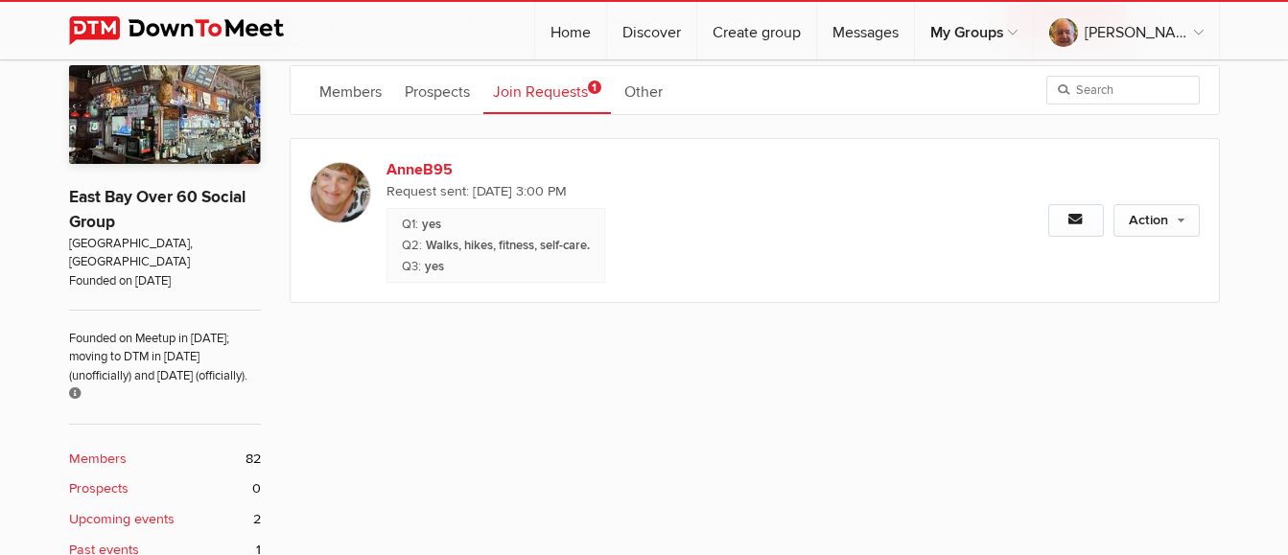
click at [346, 191] on img at bounding box center [340, 192] width 61 height 61
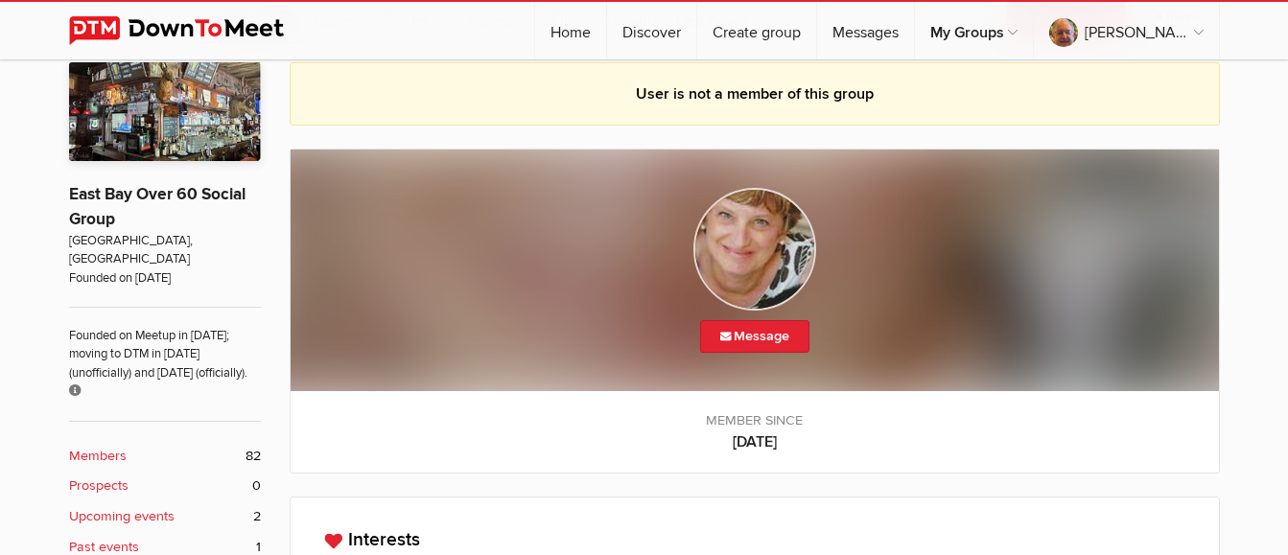
scroll to position [382, 0]
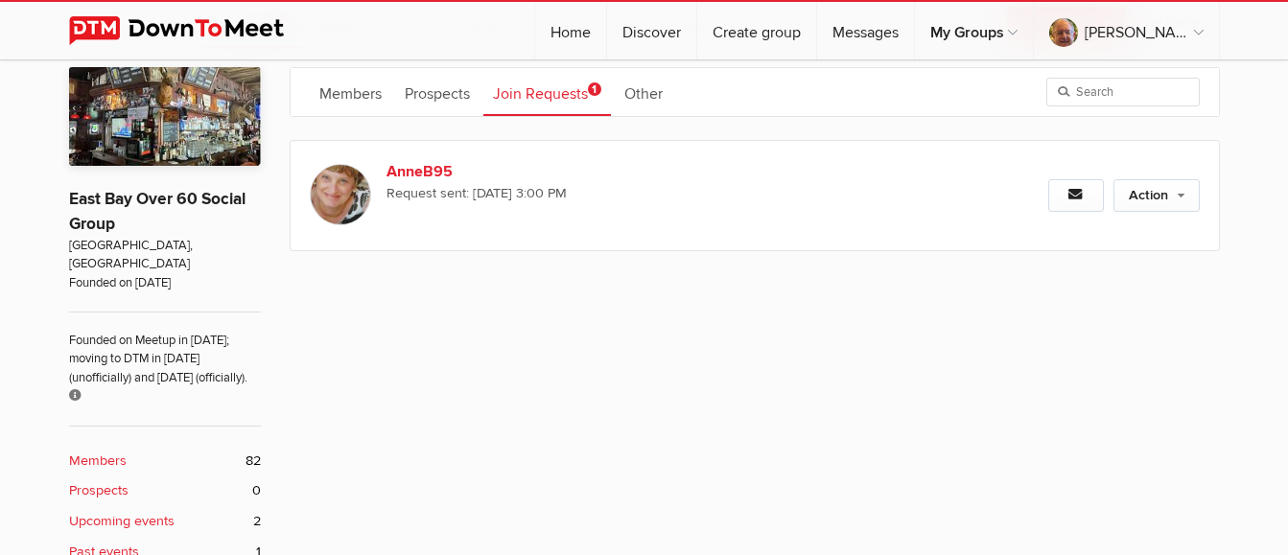
scroll to position [384, 0]
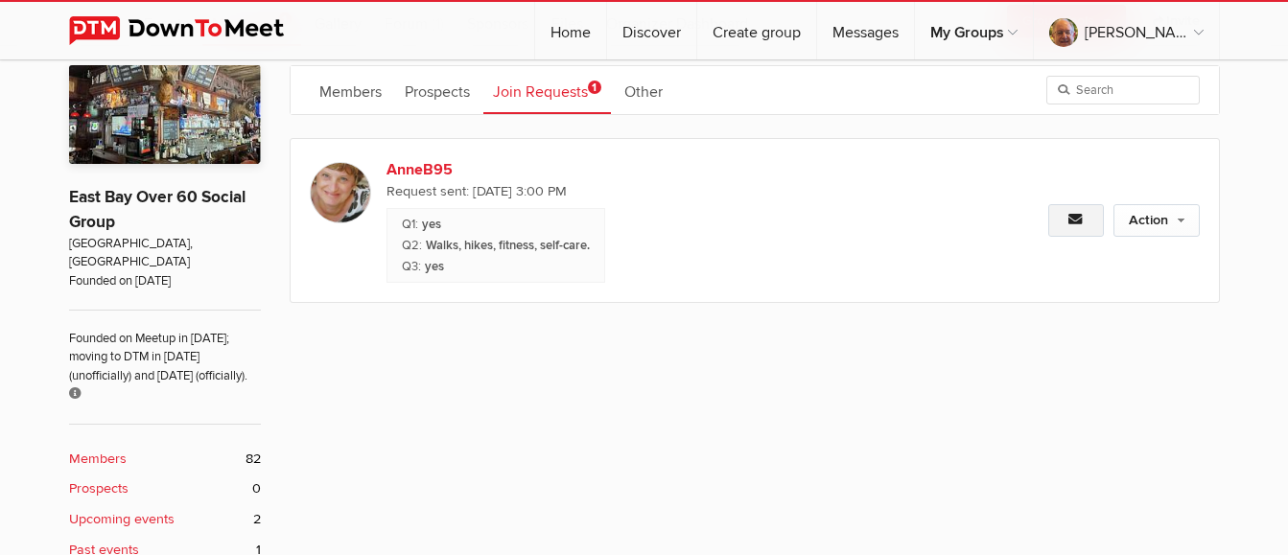
click at [1066, 218] on link at bounding box center [1077, 220] width 56 height 33
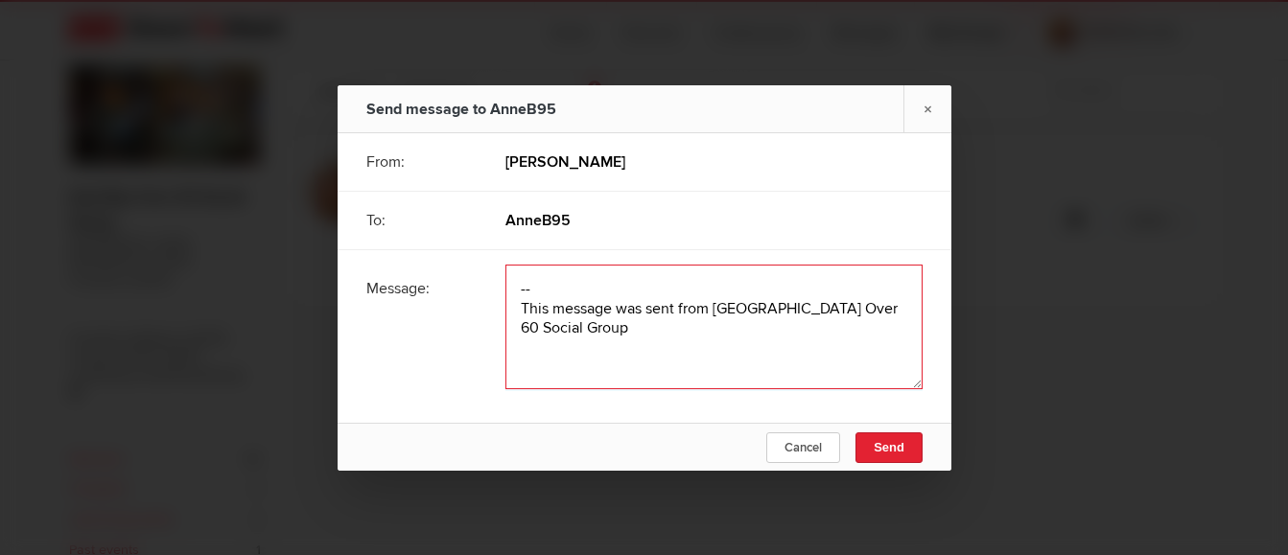
click at [644, 299] on textarea at bounding box center [714, 327] width 417 height 125
click at [640, 285] on textarea at bounding box center [714, 327] width 417 height 125
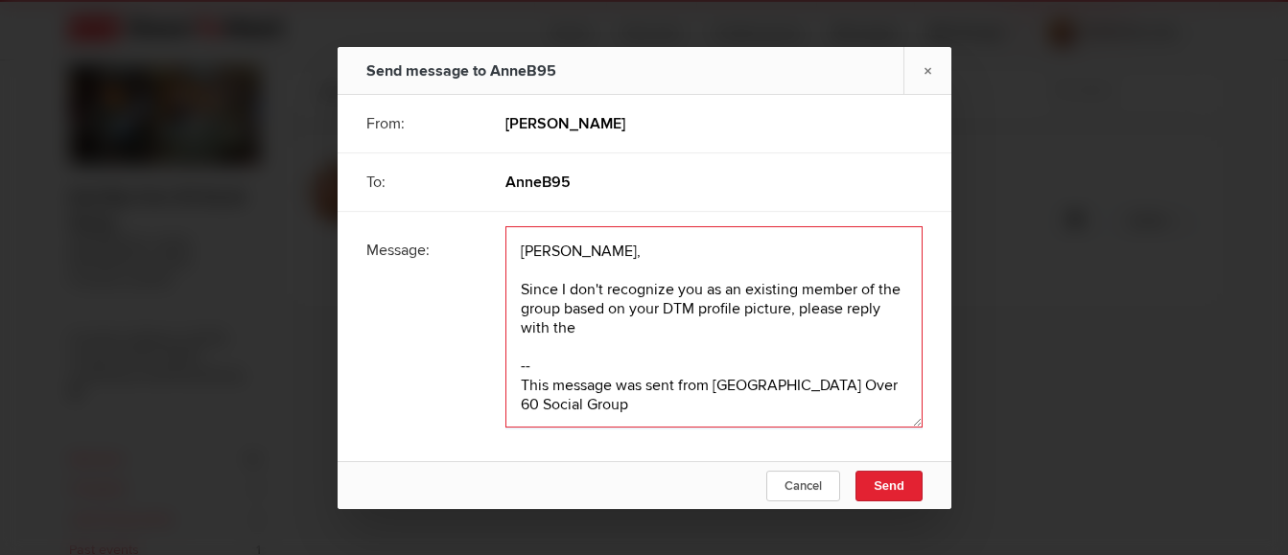
click at [651, 284] on textarea at bounding box center [714, 326] width 417 height 201
click at [601, 322] on textarea at bounding box center [714, 326] width 417 height 201
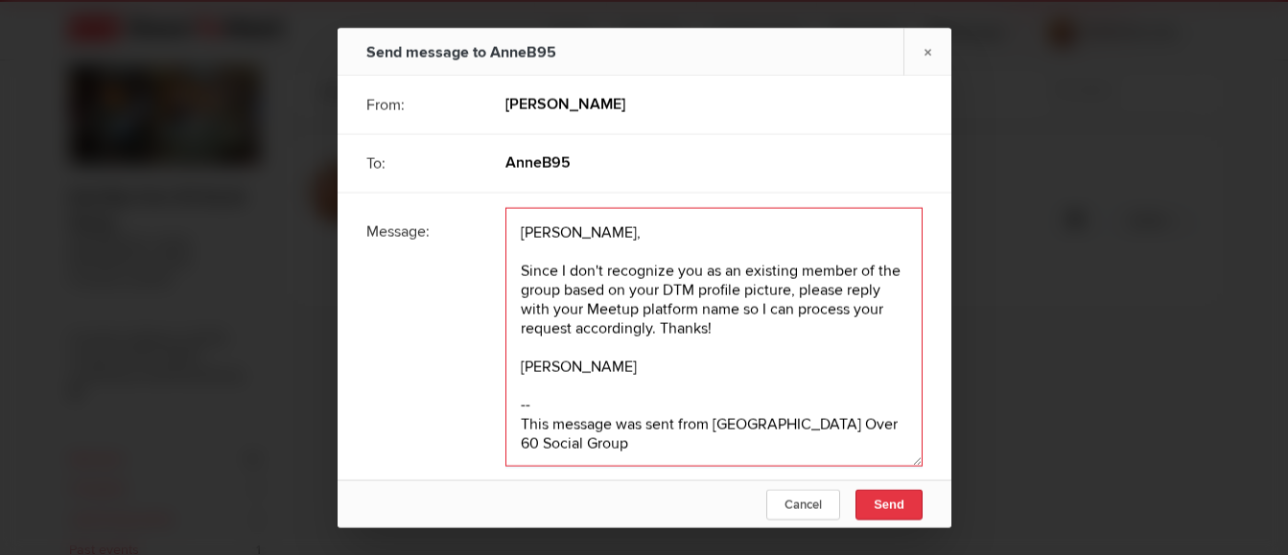
type textarea "[PERSON_NAME], Since I don't recognize you as an existing member of the group b…"
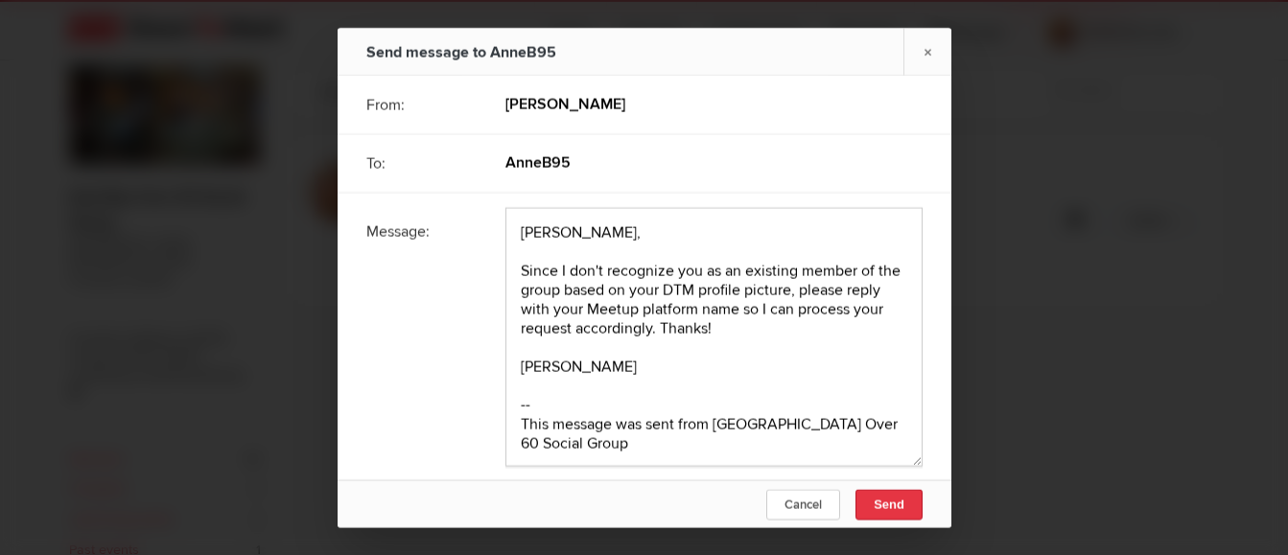
click at [902, 326] on span "Send" at bounding box center [889, 504] width 31 height 14
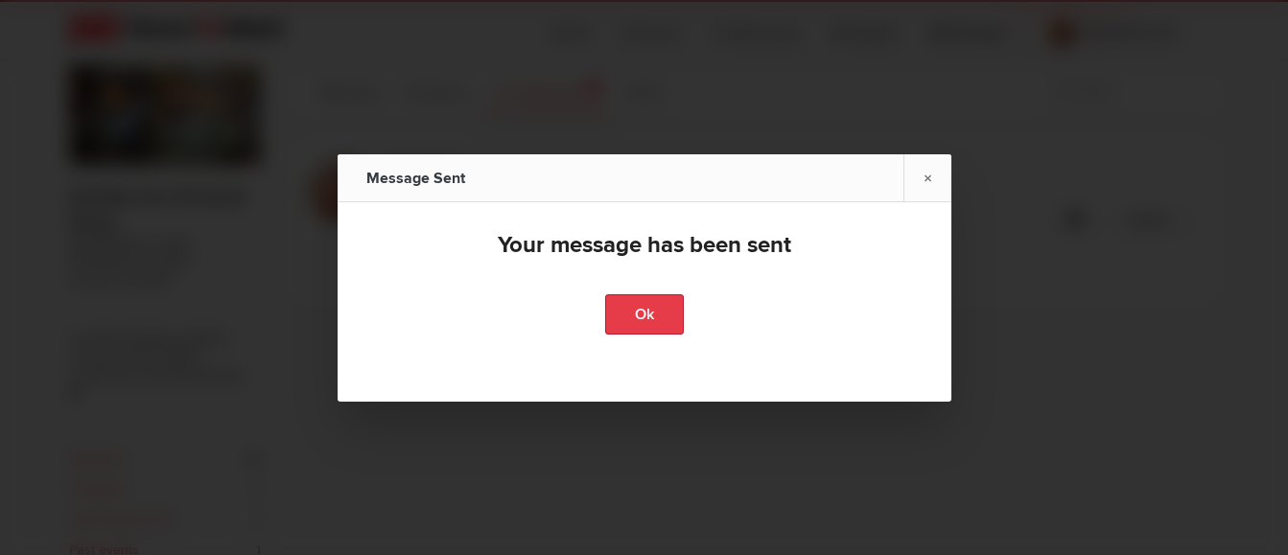
click at [652, 317] on link "Ok" at bounding box center [644, 315] width 79 height 40
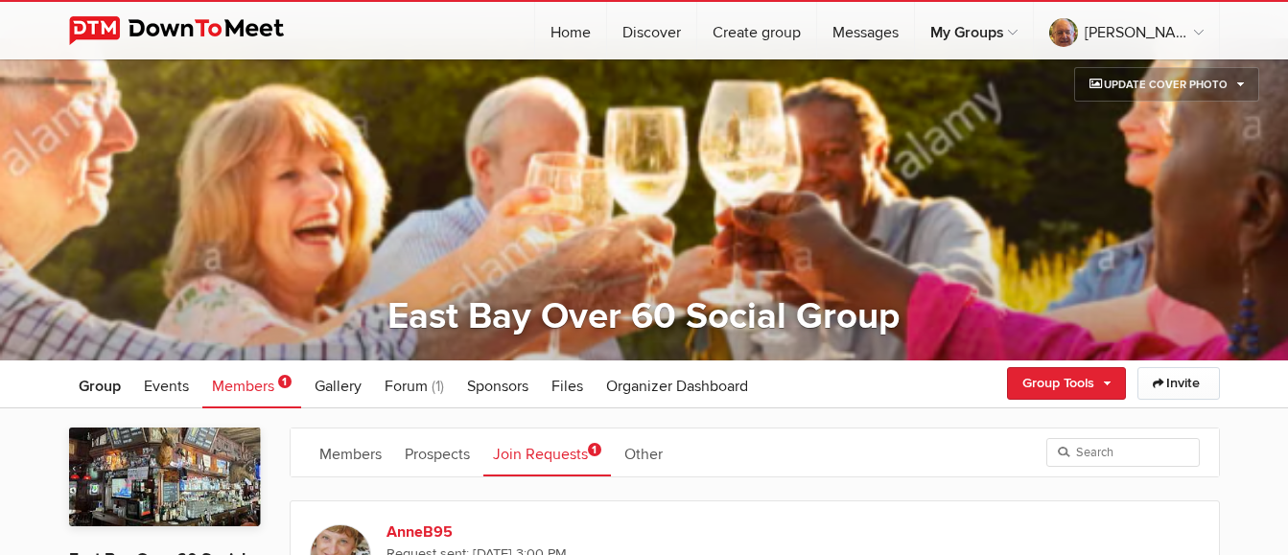
scroll to position [0, 0]
